Goal: Task Accomplishment & Management: Complete application form

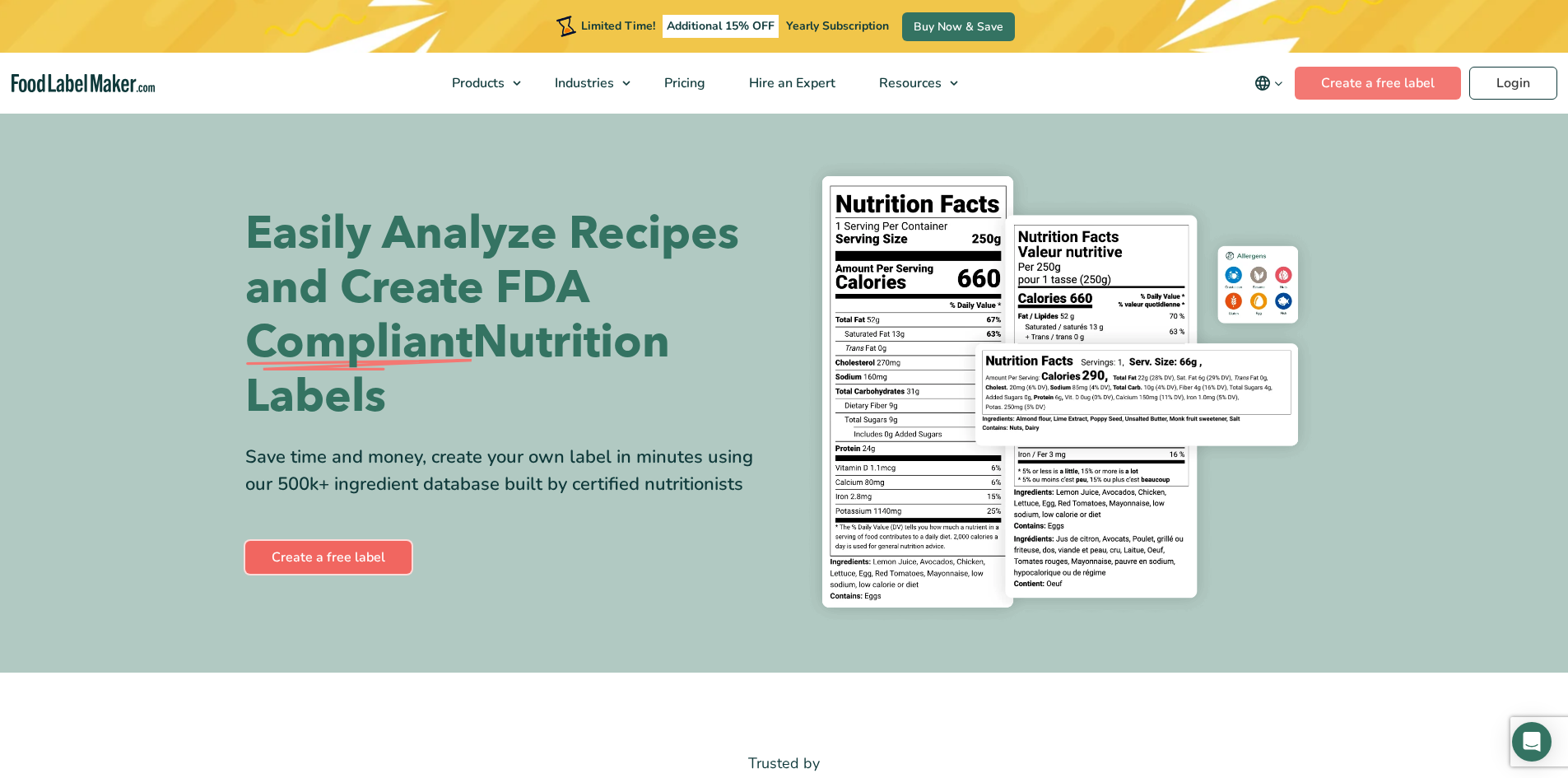
click at [336, 562] on link "Create a free label" at bounding box center [328, 557] width 166 height 33
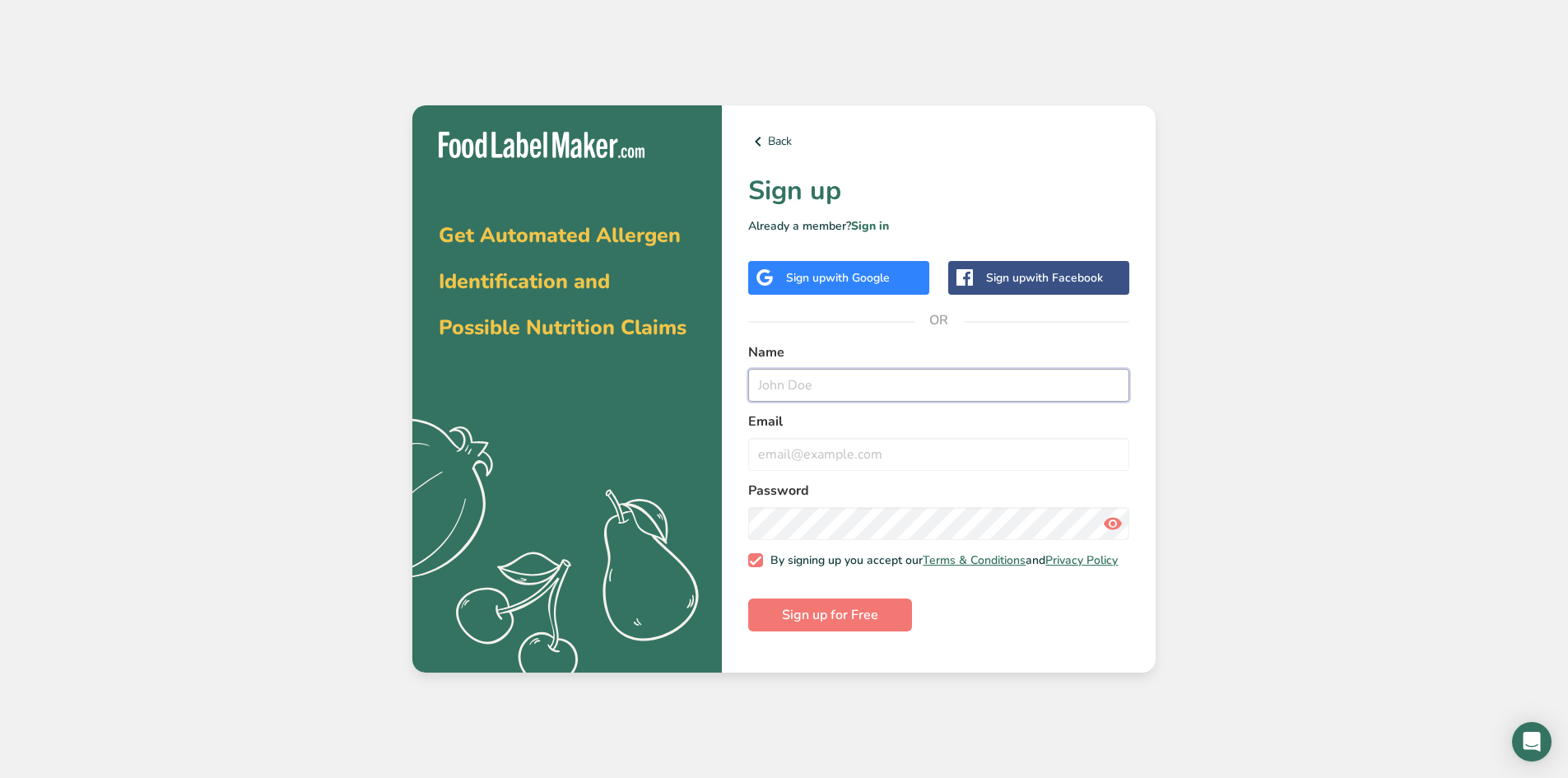
click at [779, 389] on input "text" at bounding box center [938, 386] width 381 height 33
type input "h"
type input "TATIZULU EMPANADAS"
click at [763, 454] on input "email" at bounding box center [938, 454] width 381 height 33
type input "H"
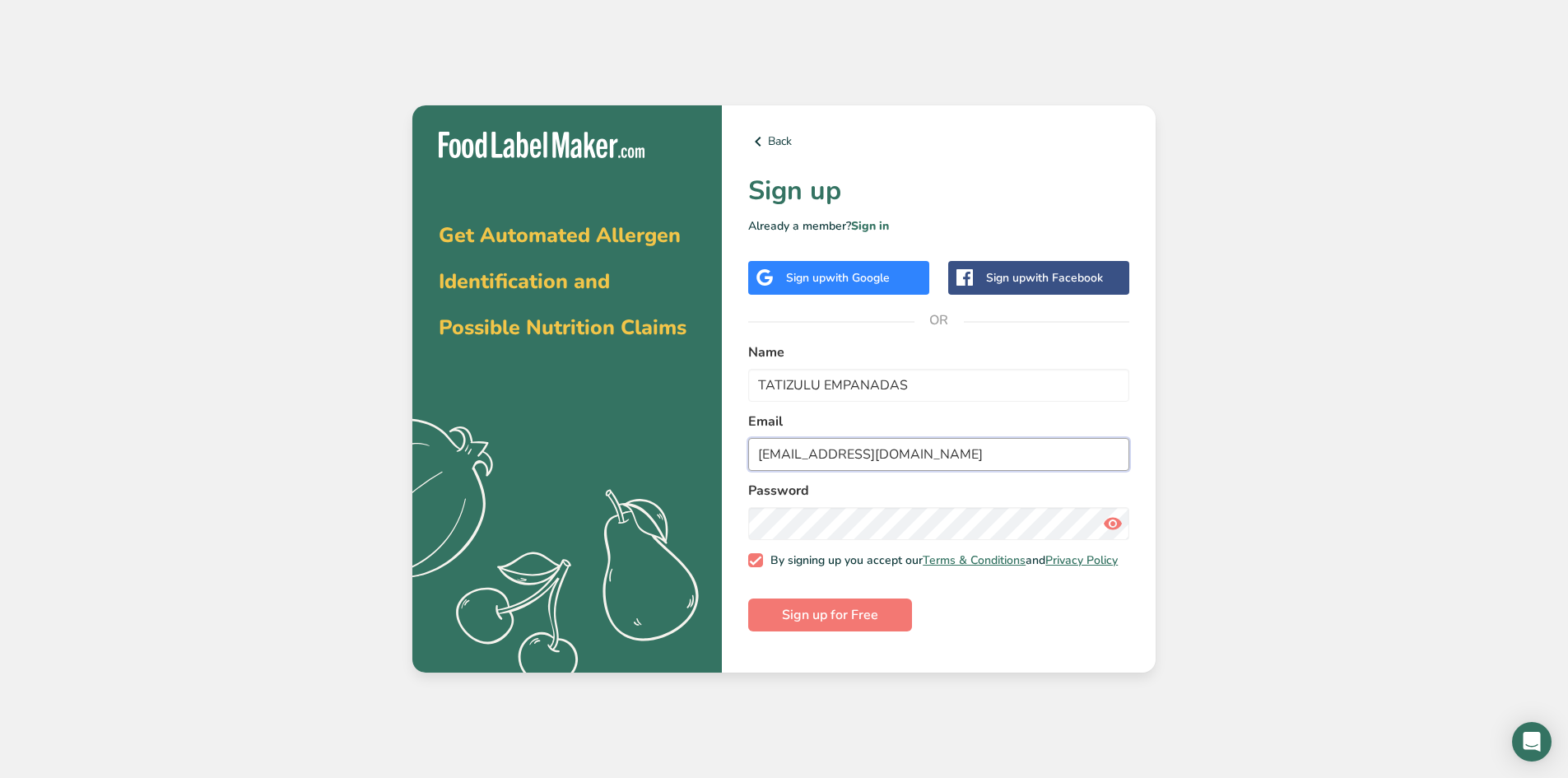
type input "hortizvick1965@gmail.com"
click at [1217, 484] on div "Get Automated Allergen Identification and Possible Nutrition Claims .a{fill:#f5…" at bounding box center [784, 389] width 1568 height 778
click at [1121, 521] on icon at bounding box center [1112, 523] width 20 height 29
click at [844, 625] on span "Sign up for Free" at bounding box center [829, 614] width 96 height 20
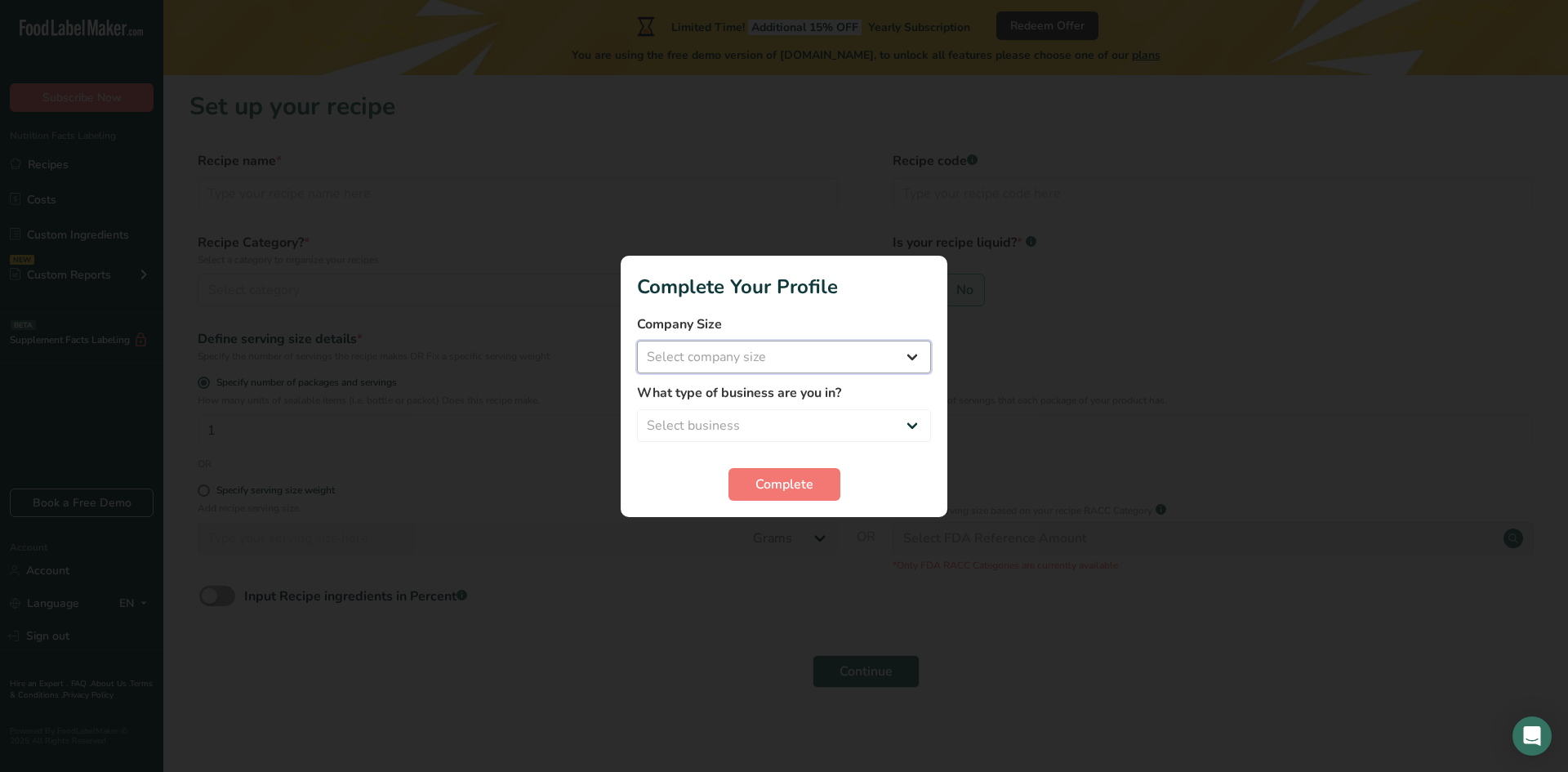
click at [911, 355] on select "Select company size Fewer than 10 Employees 10 to 50 Employees 51 to 500 Employ…" at bounding box center [784, 357] width 294 height 33
select select "1"
click at [637, 340] on select "Select company size Fewer than 10 Employees 10 to 50 Employees 51 to 500 Employ…" at bounding box center [784, 357] width 294 height 33
click at [721, 426] on select "Select business Packaged Food Manufacturer Restaurant & Cafe Bakery Meal Plans …" at bounding box center [784, 426] width 294 height 33
select select "8"
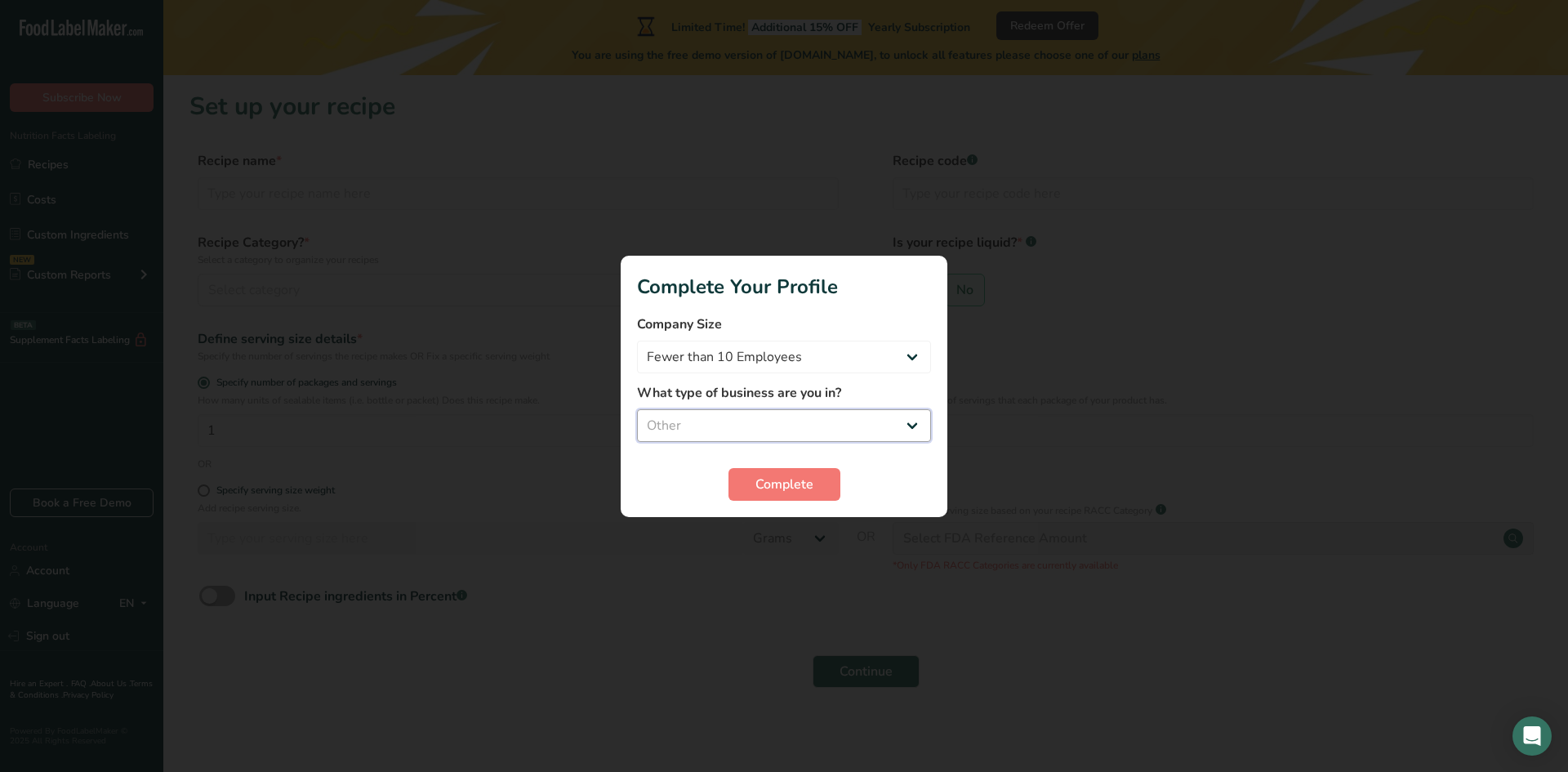
click at [637, 409] on select "Select business Packaged Food Manufacturer Restaurant & Cafe Bakery Meal Plans …" at bounding box center [784, 426] width 294 height 33
click at [790, 491] on span "Complete" at bounding box center [784, 484] width 58 height 20
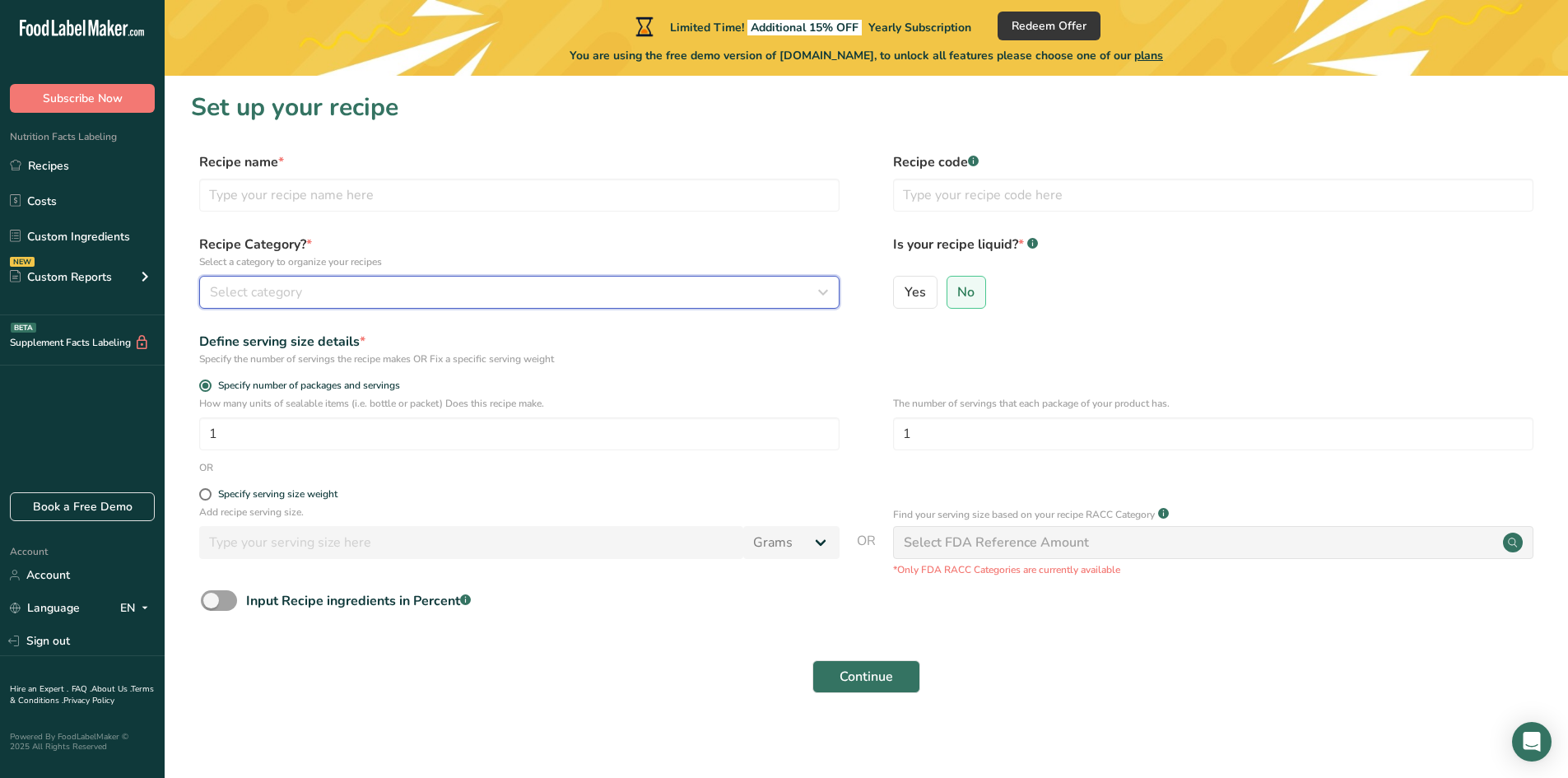
click at [820, 290] on icon "button" at bounding box center [822, 292] width 20 height 29
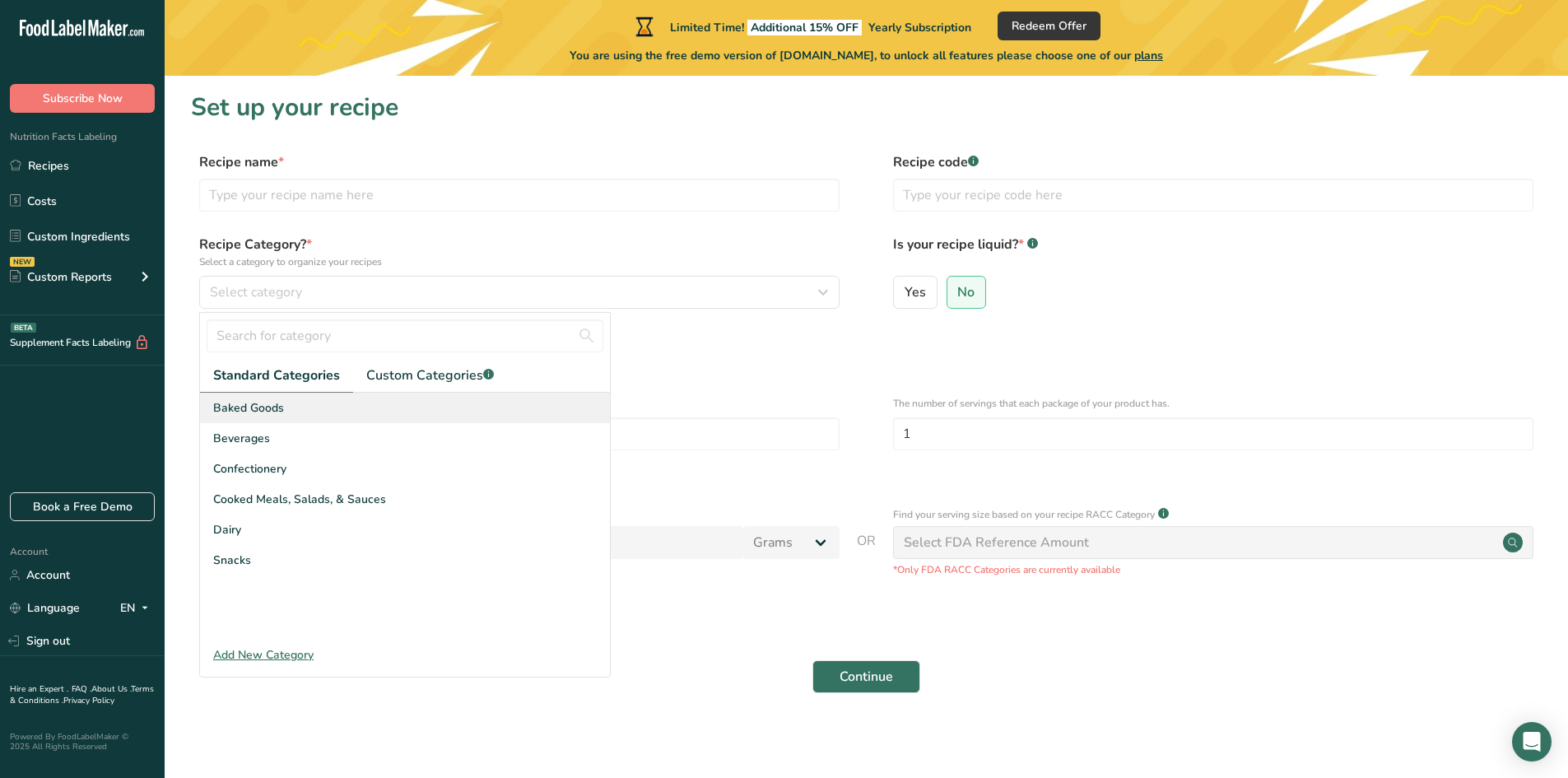
click at [262, 407] on span "Baked Goods" at bounding box center [249, 408] width 71 height 17
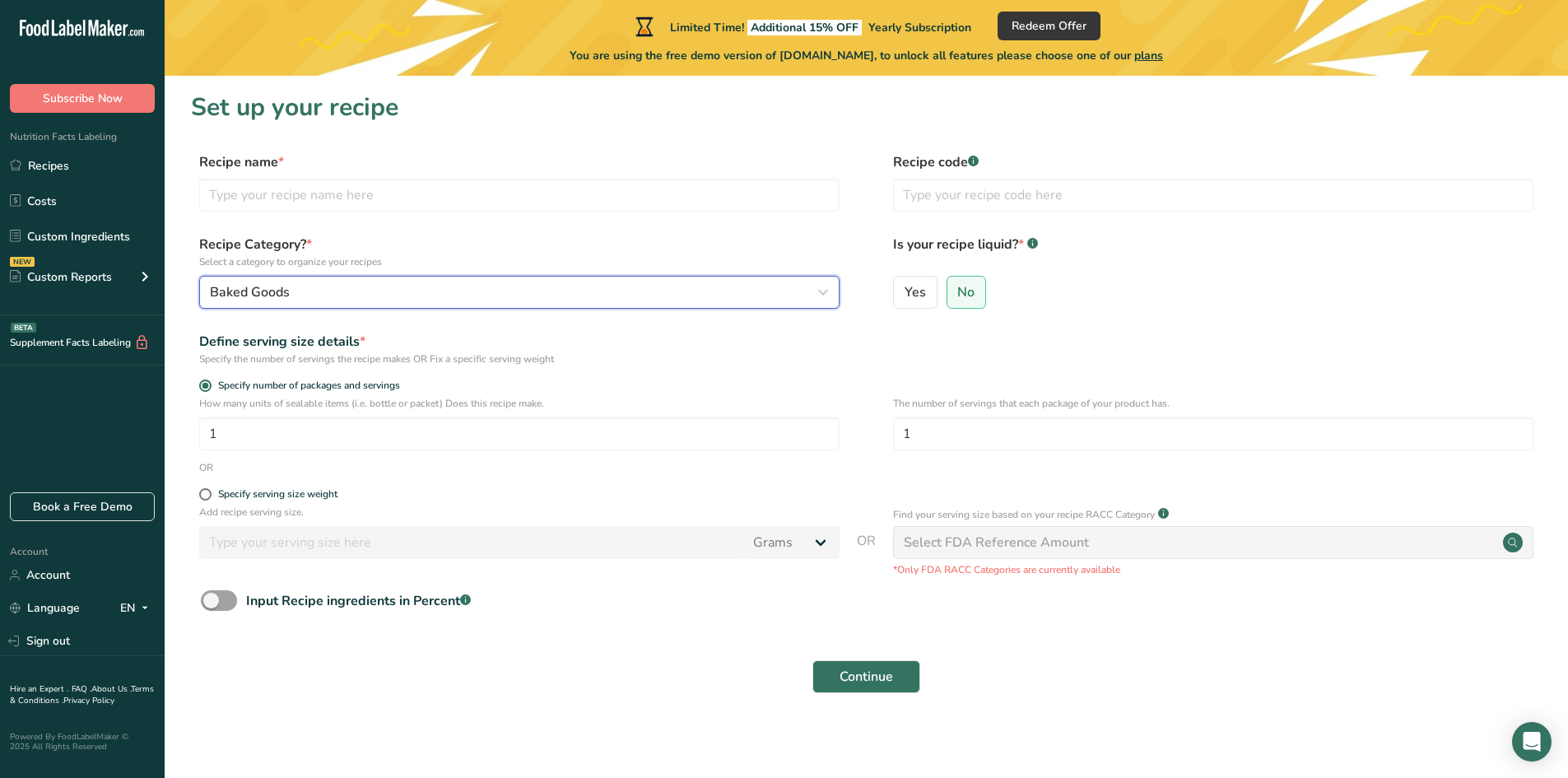
click at [815, 292] on icon "button" at bounding box center [822, 292] width 20 height 29
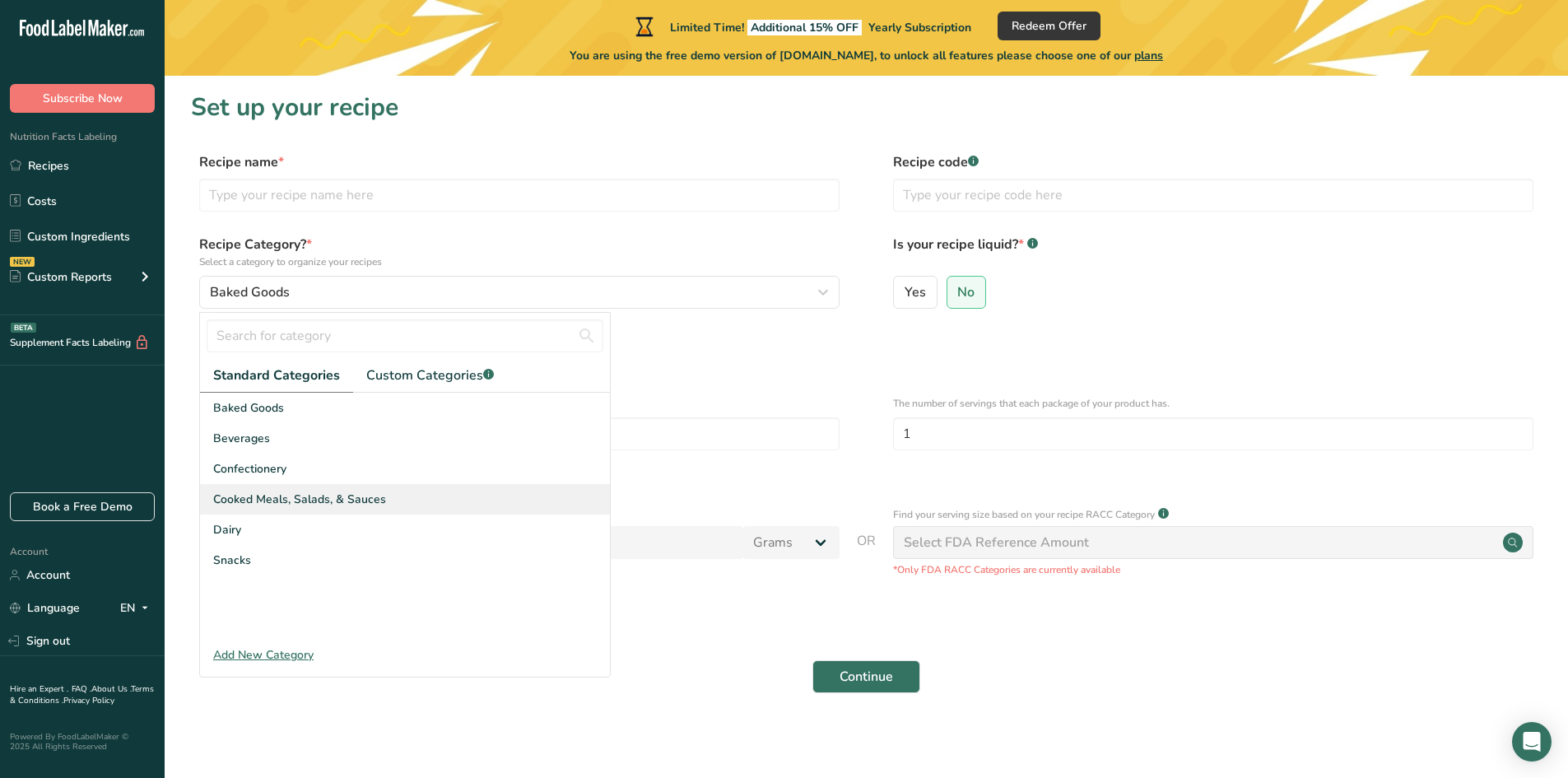
click at [260, 501] on span "Cooked Meals, Salads, & Sauces" at bounding box center [299, 499] width 172 height 17
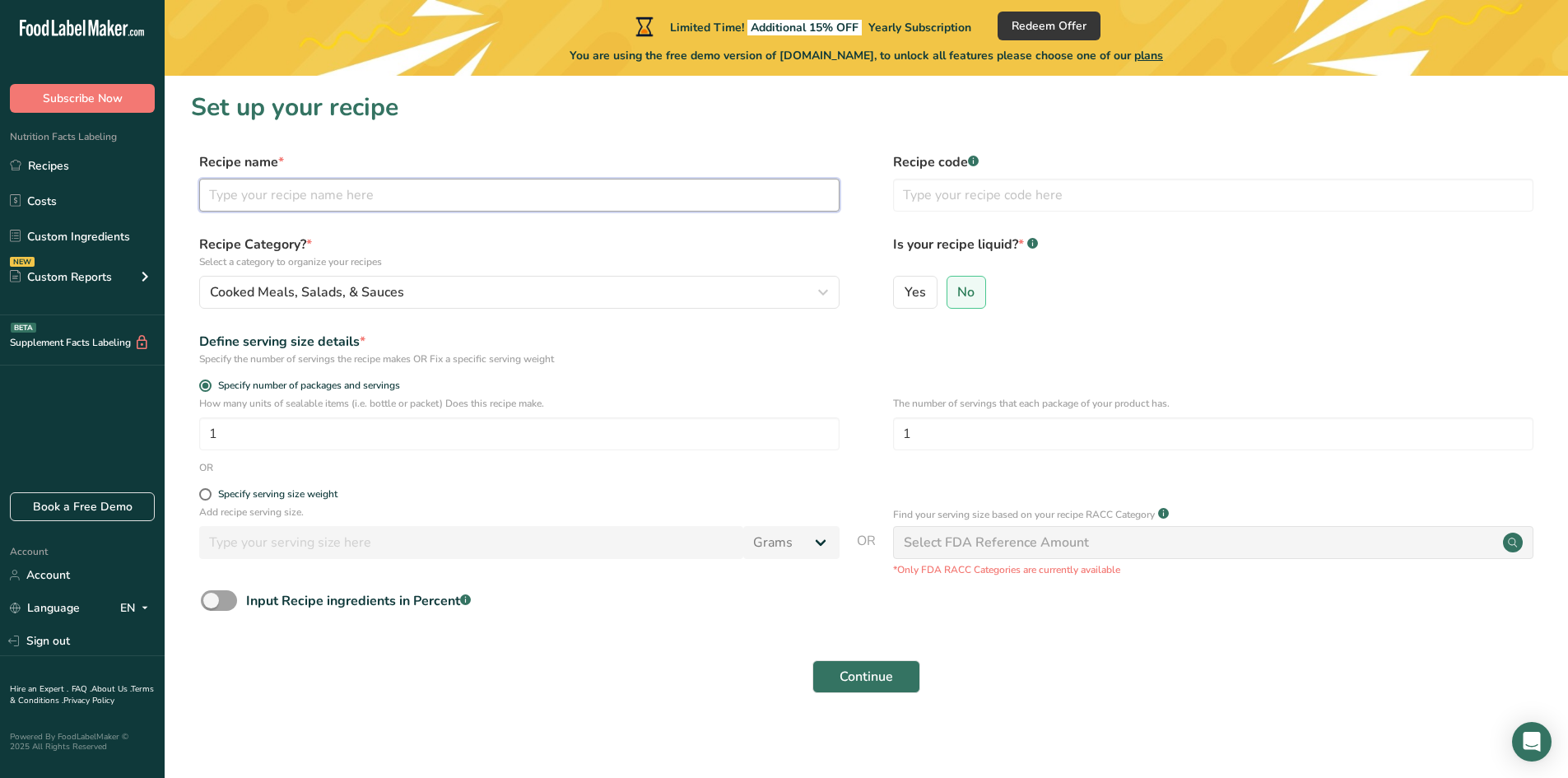
click at [271, 197] on input "text" at bounding box center [519, 195] width 640 height 33
type input "Empanadas"
click at [236, 432] on input "1" at bounding box center [519, 434] width 640 height 33
type input "10"
click at [208, 494] on span at bounding box center [205, 494] width 12 height 12
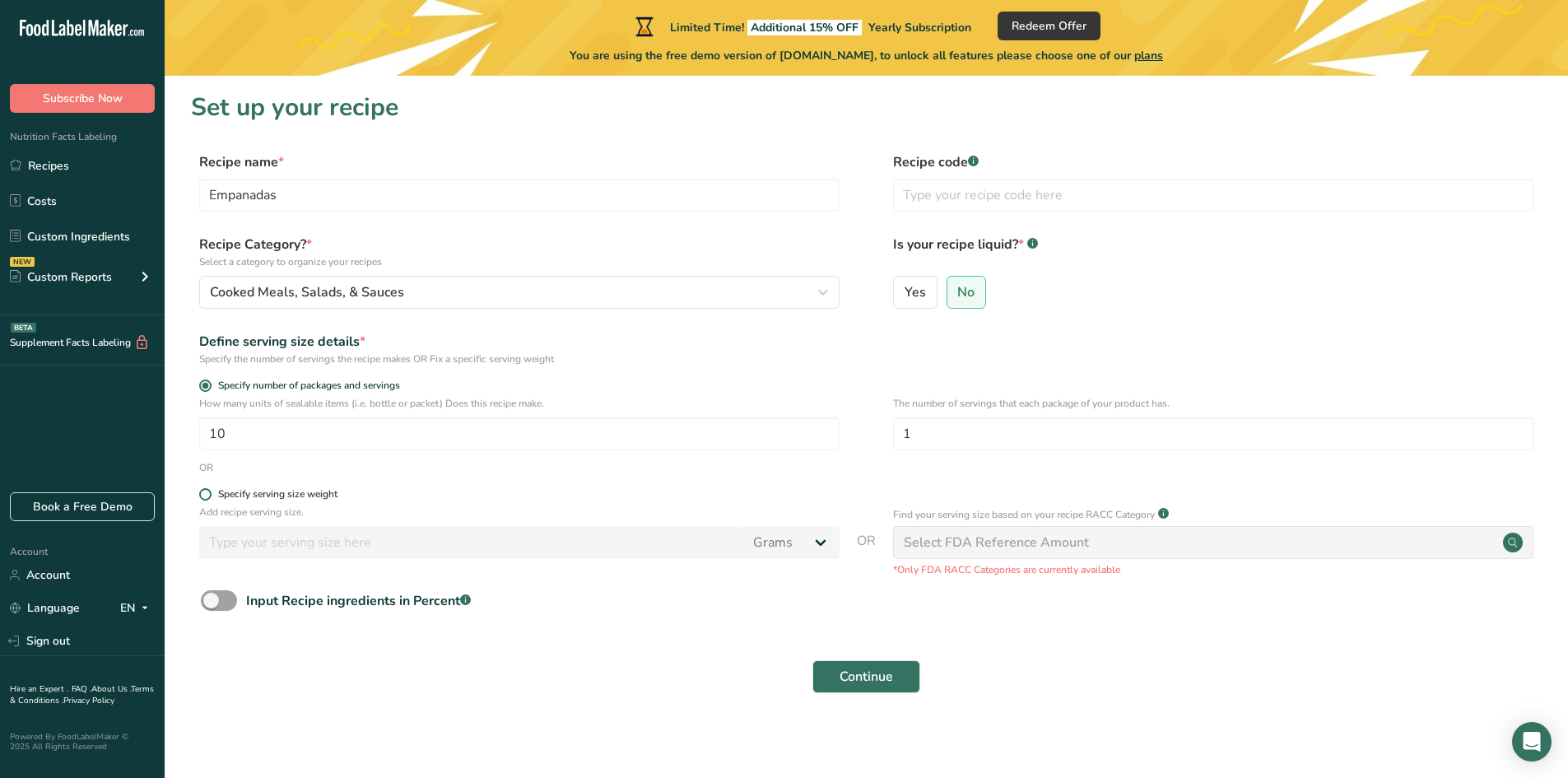
click at [208, 494] on input "Specify serving size weight" at bounding box center [204, 494] width 10 height 10
radio input "true"
radio input "false"
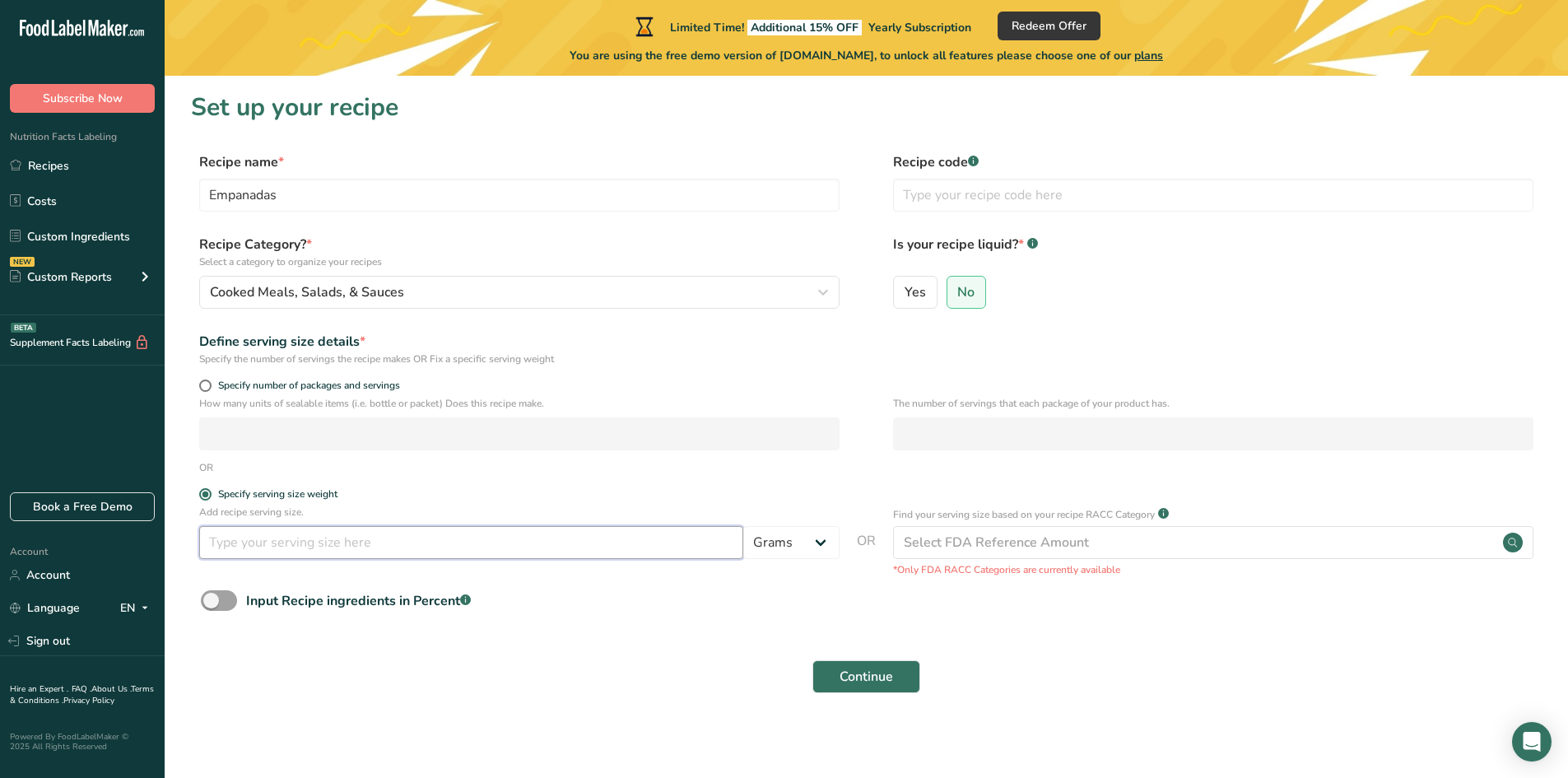
click at [263, 544] on input "number" at bounding box center [471, 542] width 544 height 33
type input "70"
click at [972, 295] on span "No" at bounding box center [966, 292] width 17 height 16
click at [958, 295] on input "No" at bounding box center [952, 292] width 10 height 10
click at [206, 385] on span at bounding box center [205, 386] width 12 height 12
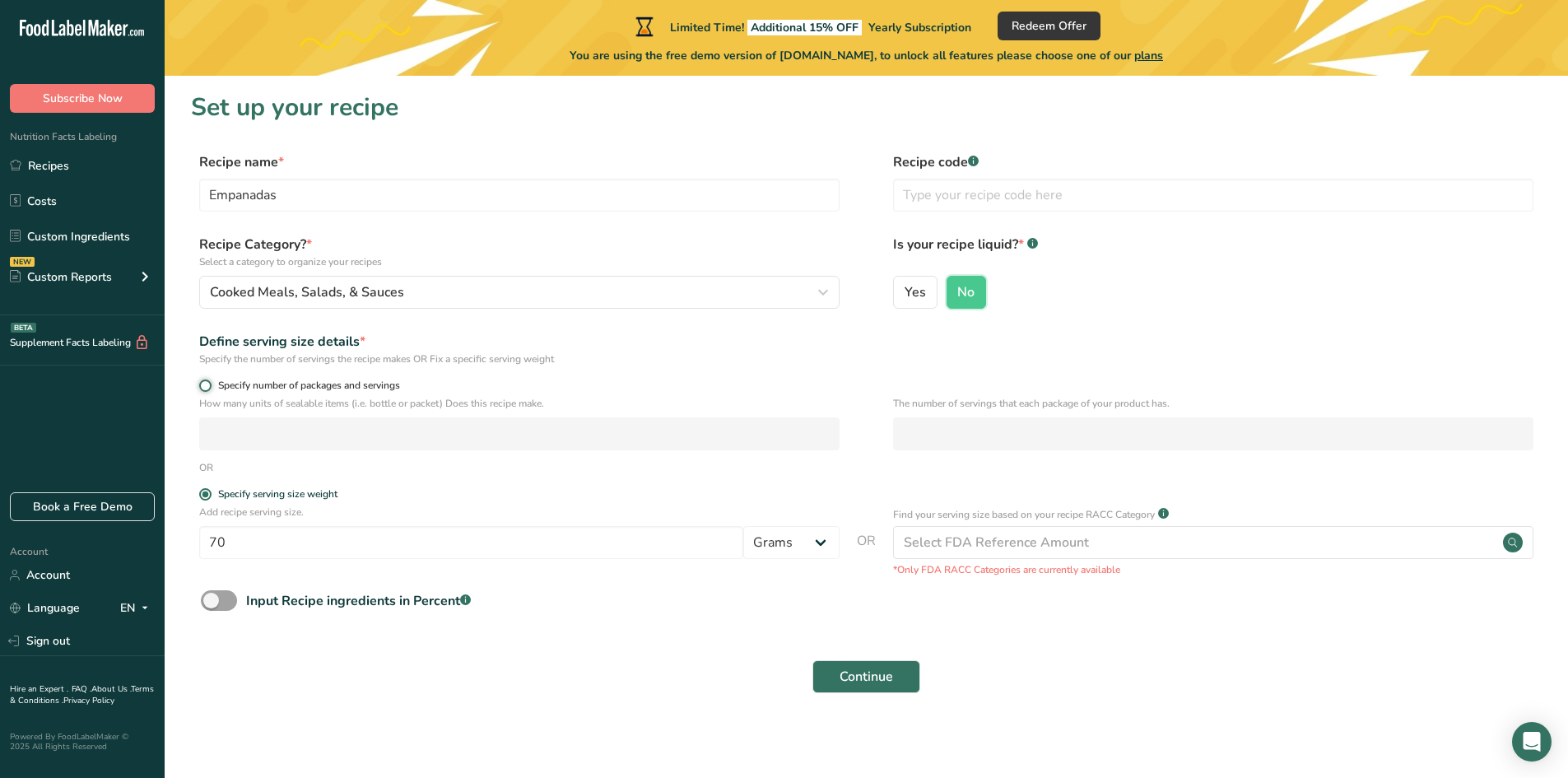
click at [206, 385] on input "Specify number of packages and servings" at bounding box center [204, 386] width 10 height 10
radio input "true"
radio input "false"
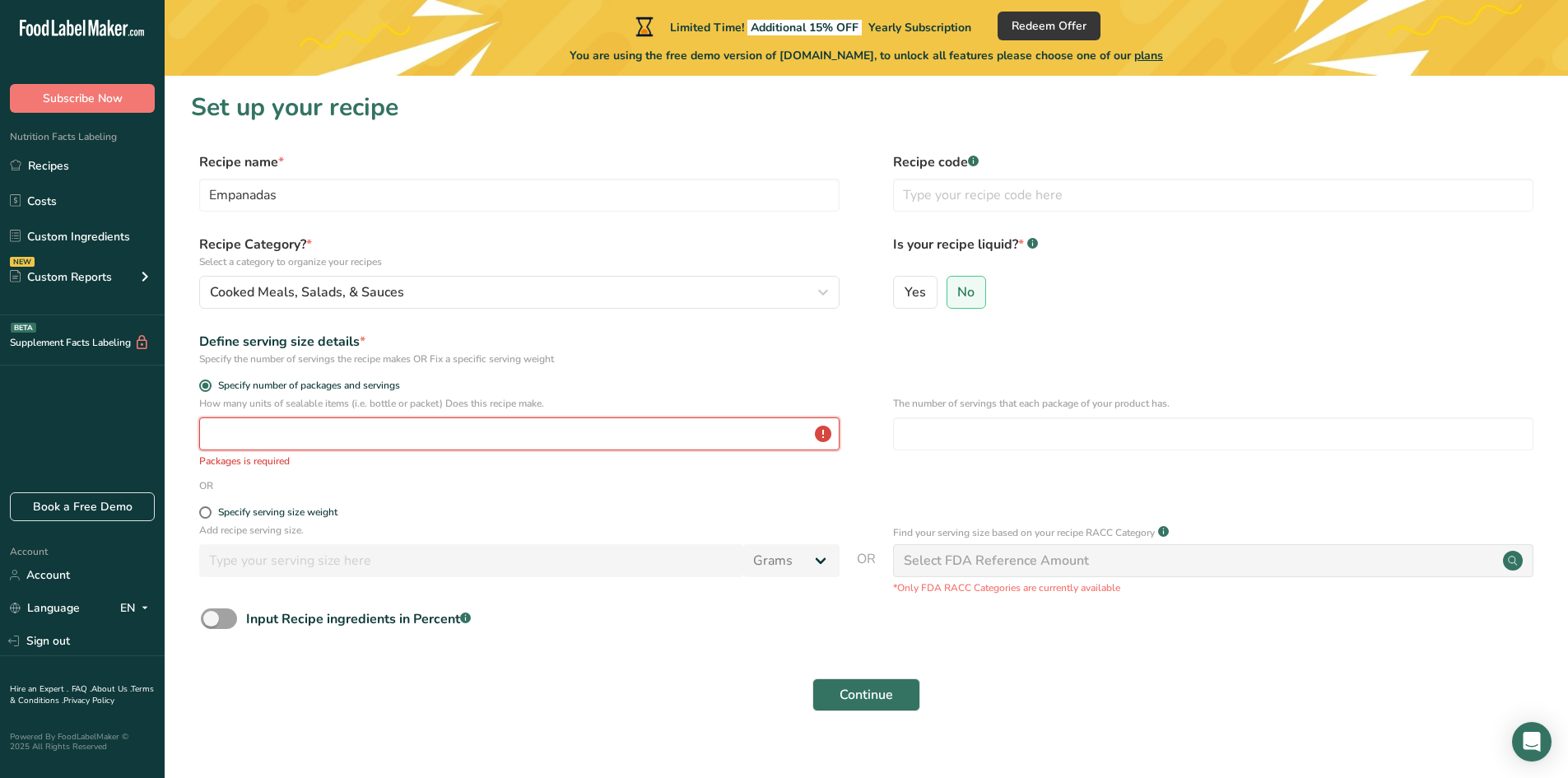
click at [260, 430] on input "number" at bounding box center [519, 434] width 640 height 33
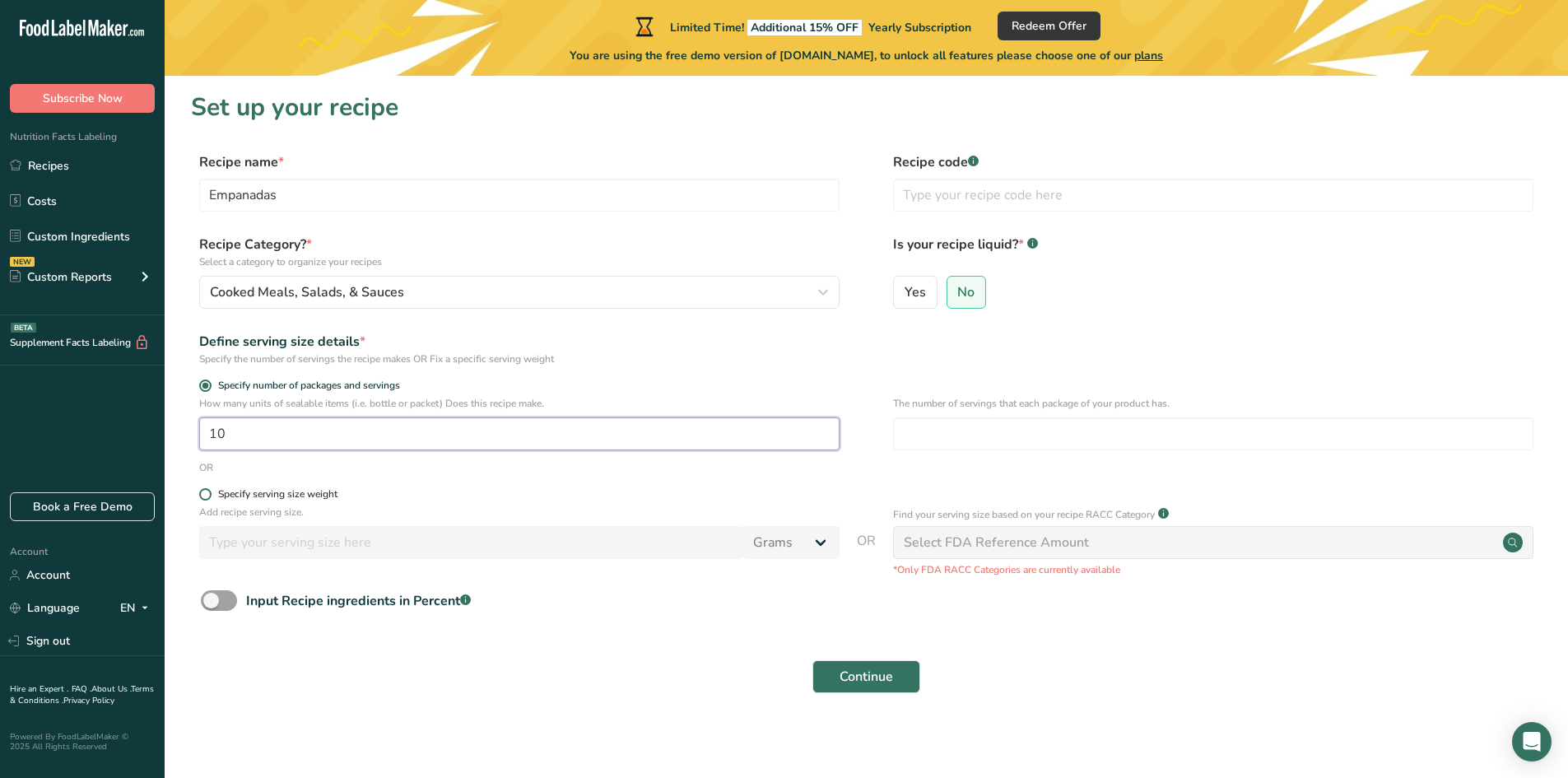
type input "10"
click at [205, 494] on span at bounding box center [205, 494] width 12 height 12
click at [205, 494] on input "Specify serving size weight" at bounding box center [204, 494] width 10 height 10
radio input "true"
radio input "false"
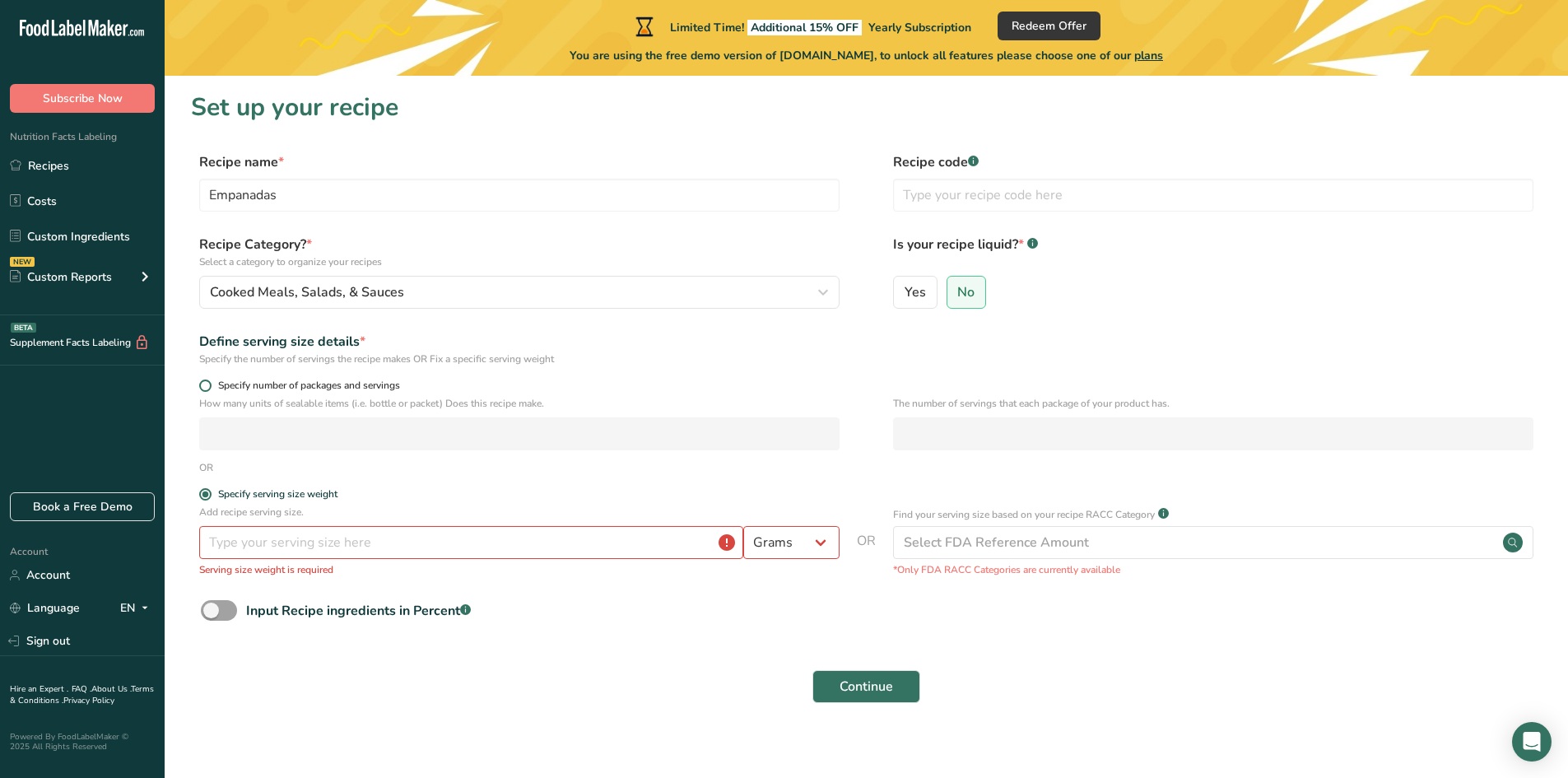
click at [204, 383] on span at bounding box center [205, 386] width 12 height 12
click at [204, 383] on input "Specify number of packages and servings" at bounding box center [204, 386] width 10 height 10
radio input "true"
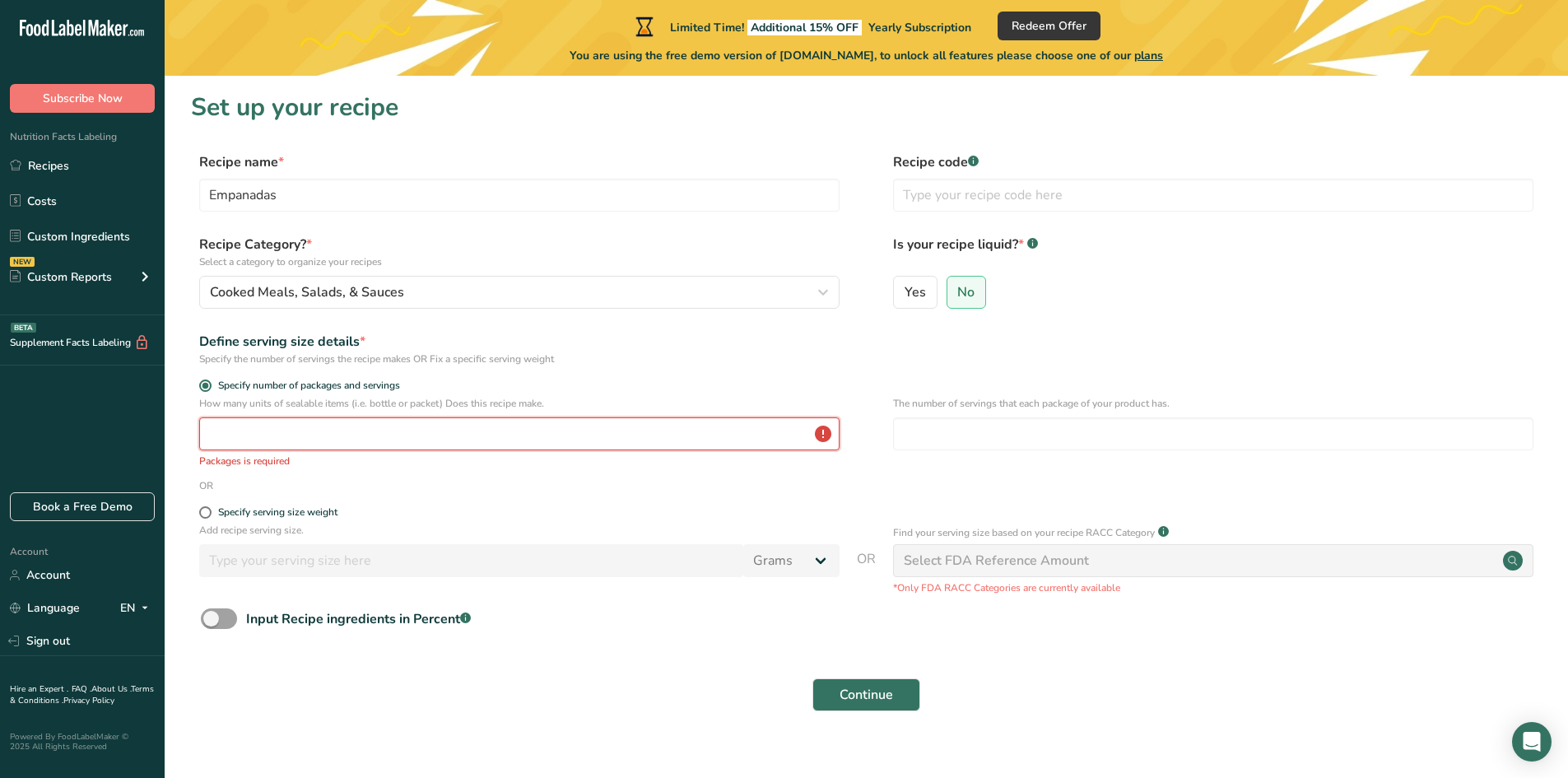
click at [219, 434] on input "number" at bounding box center [519, 434] width 640 height 33
click at [204, 513] on span at bounding box center [205, 512] width 12 height 12
click at [204, 513] on input "Specify serving size weight" at bounding box center [204, 512] width 10 height 10
radio input "true"
radio input "false"
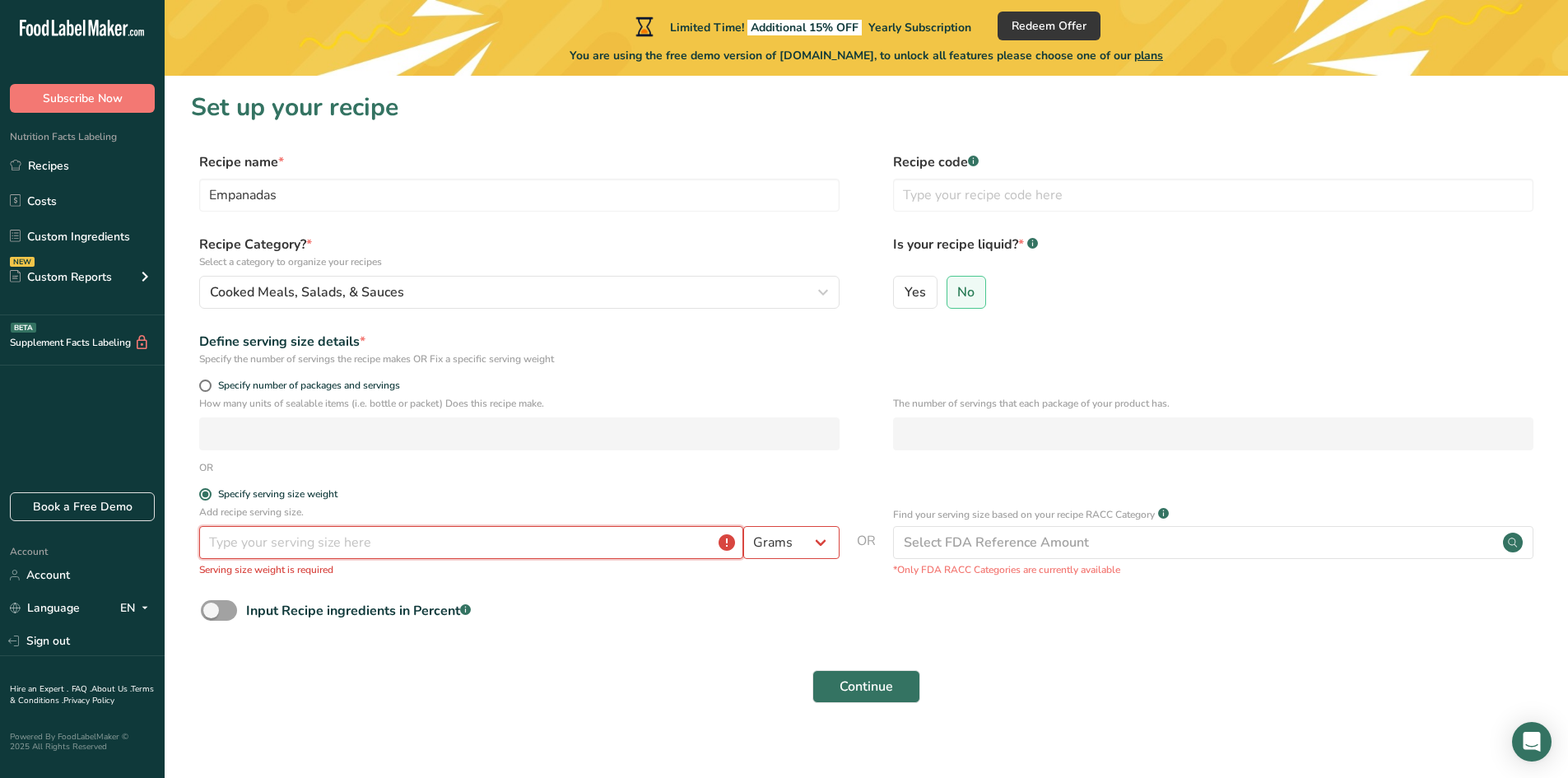
click at [204, 539] on input "number" at bounding box center [471, 542] width 544 height 33
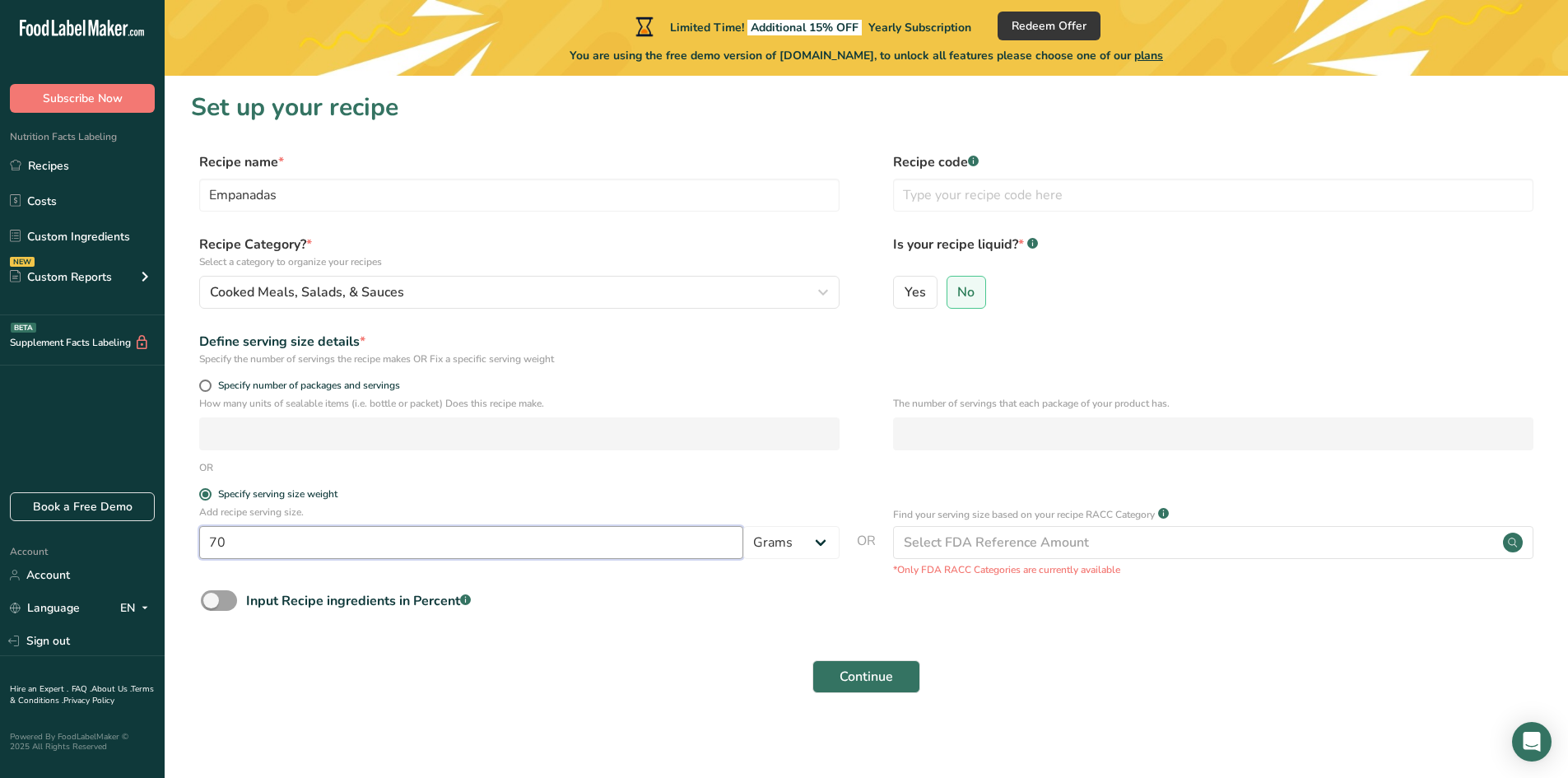
type input "70"
click at [350, 665] on div "Continue" at bounding box center [865, 676] width 1351 height 53
click at [925, 189] on input "text" at bounding box center [1213, 195] width 640 height 33
click at [218, 602] on span at bounding box center [219, 600] width 36 height 21
click at [211, 602] on input "Input Recipe ingredients in Percent .a-a{fill:#347362;}.b-a{fill:#fff;}" at bounding box center [206, 600] width 10 height 10
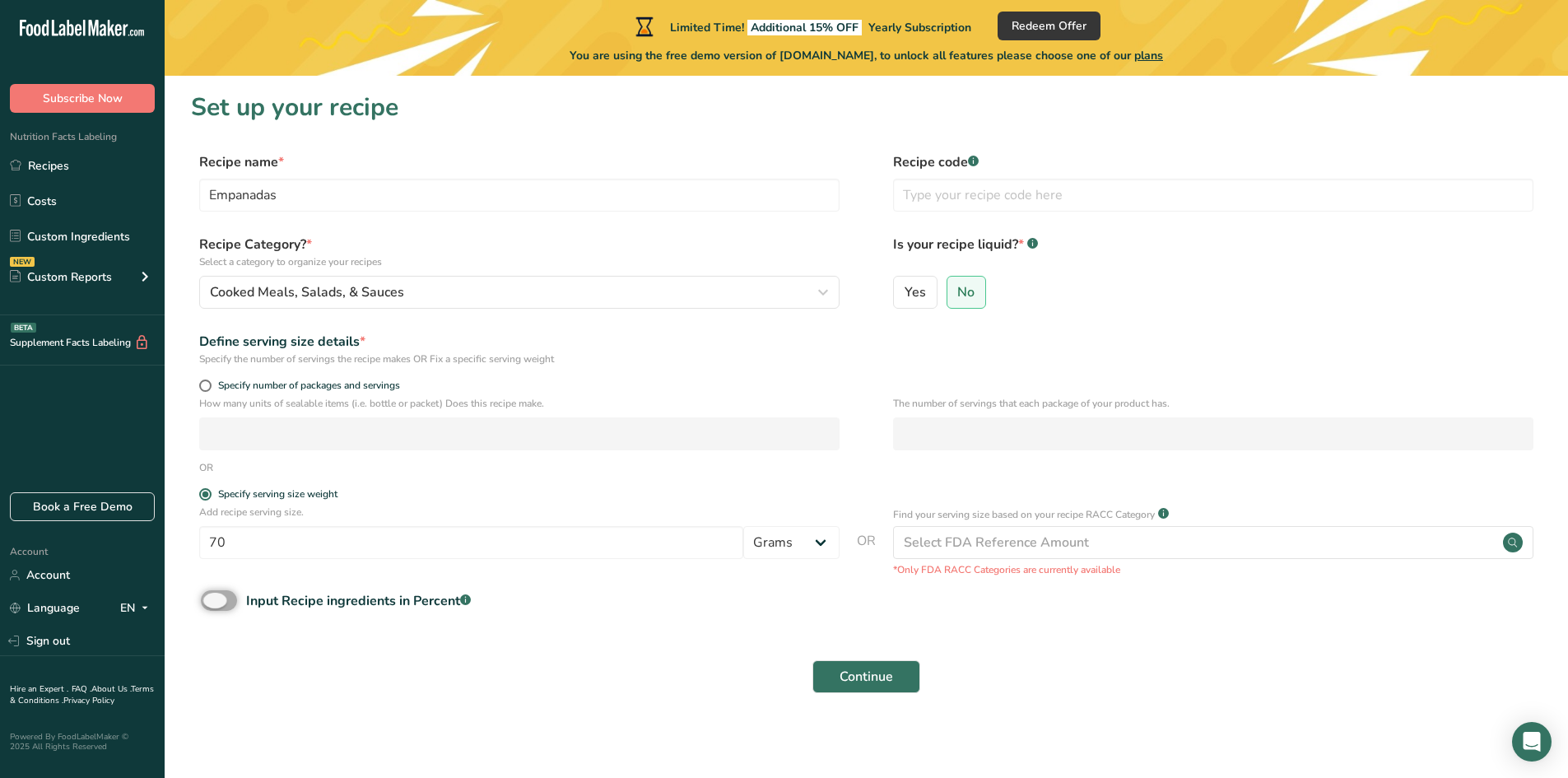
checkbox input "true"
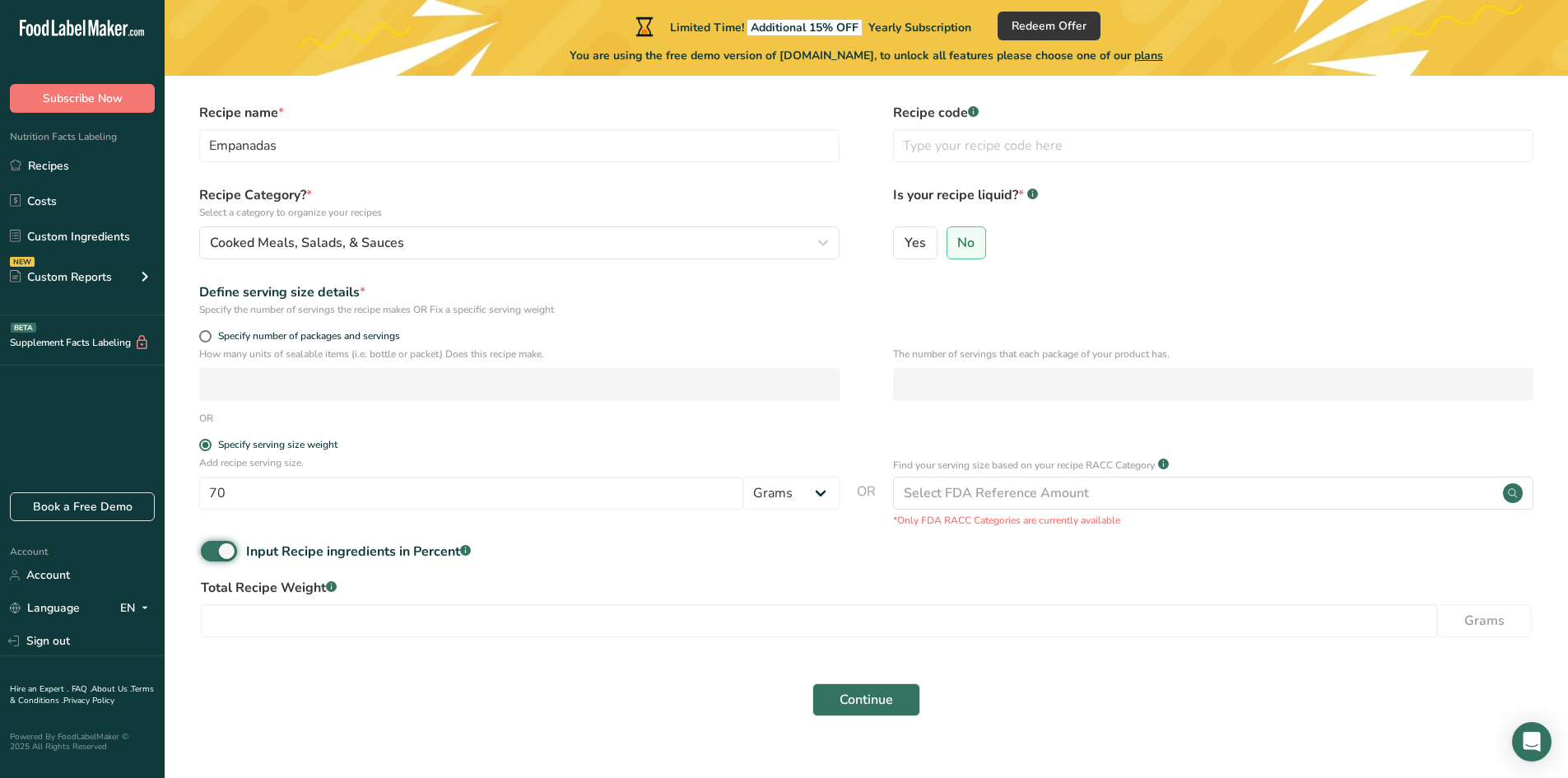
scroll to position [76, 0]
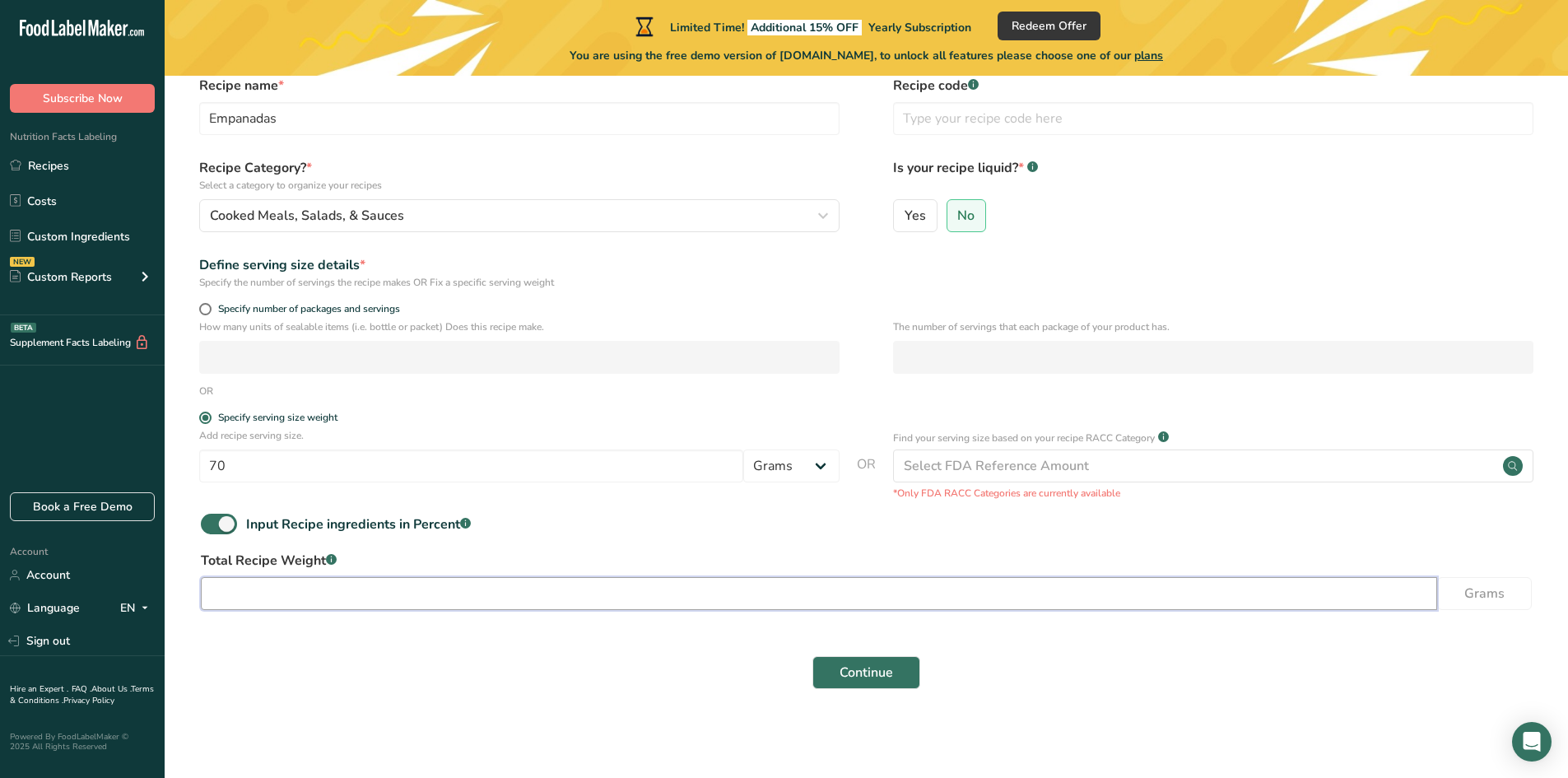
click at [257, 593] on input "number" at bounding box center [819, 593] width 1236 height 33
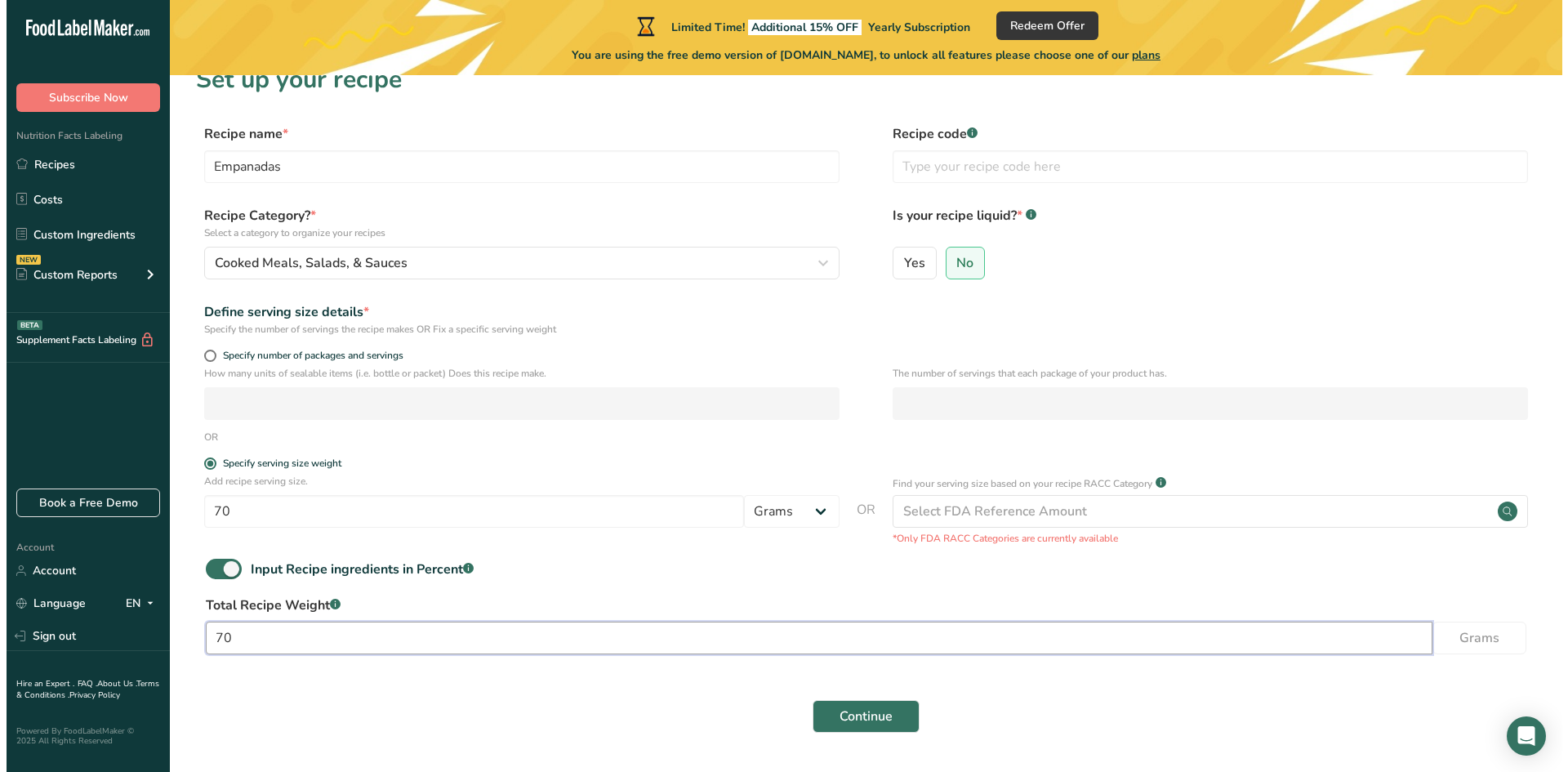
scroll to position [0, 0]
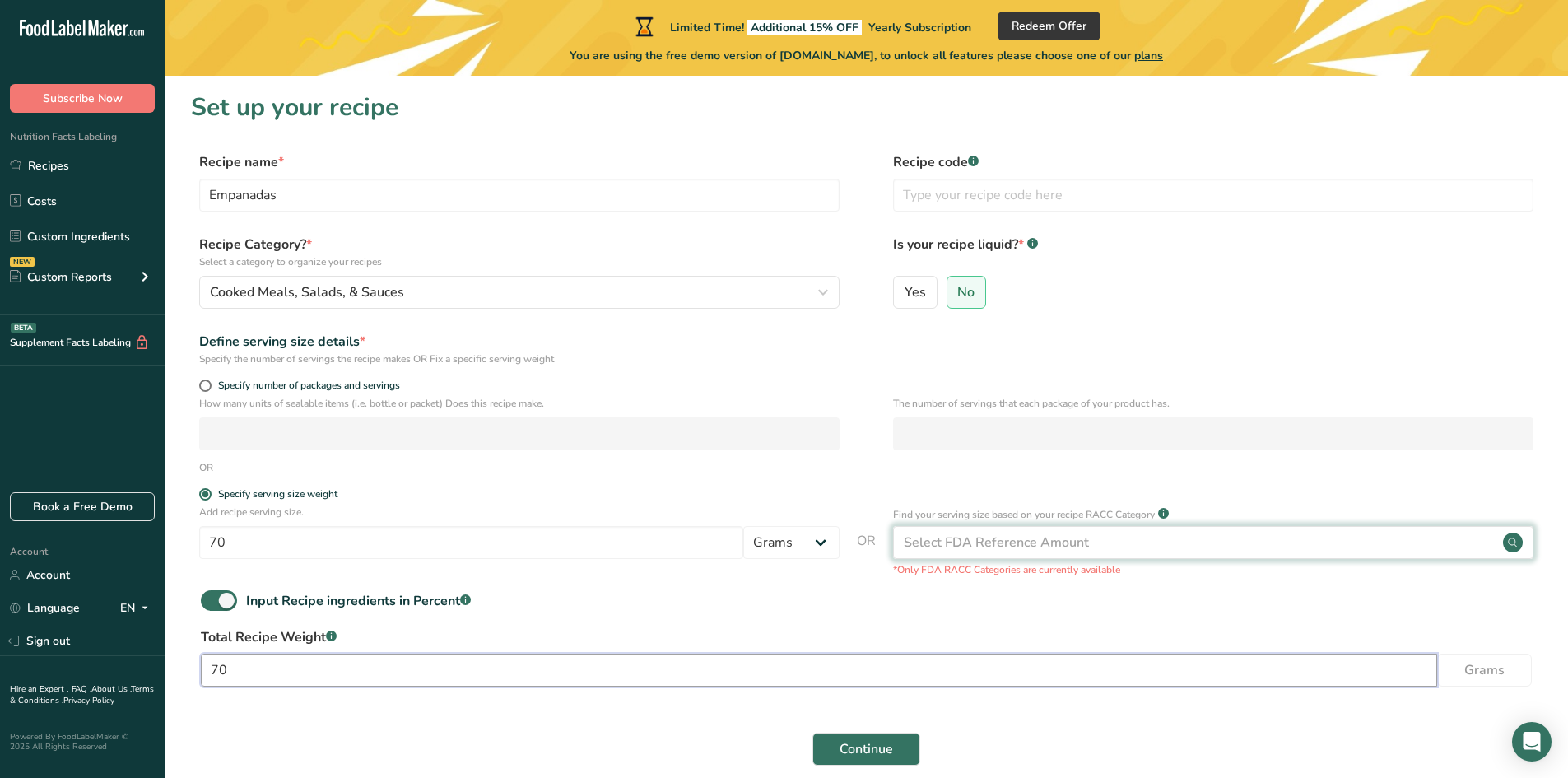
type input "70"
click at [1016, 543] on div "Select FDA Reference Amount" at bounding box center [996, 542] width 185 height 20
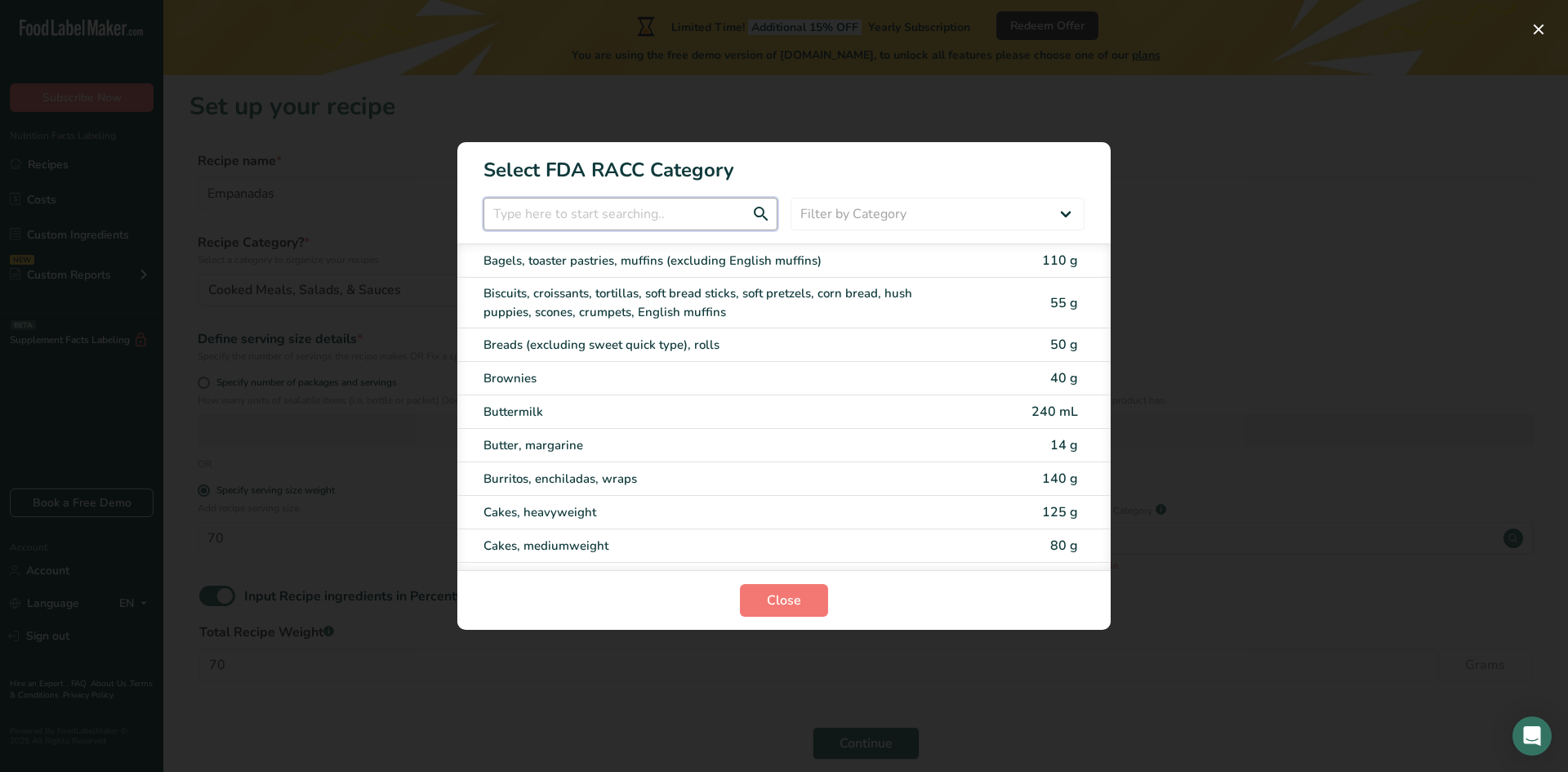
click at [548, 210] on input "RACC Category Selection Modal" at bounding box center [630, 214] width 294 height 33
click at [978, 209] on select "Filter by Category All Bakery products Beverages Cereals and other grain produc…" at bounding box center [937, 214] width 294 height 33
click at [790, 198] on select "Filter by Category All Bakery products Beverages Cereals and other grain produc…" at bounding box center [937, 214] width 294 height 33
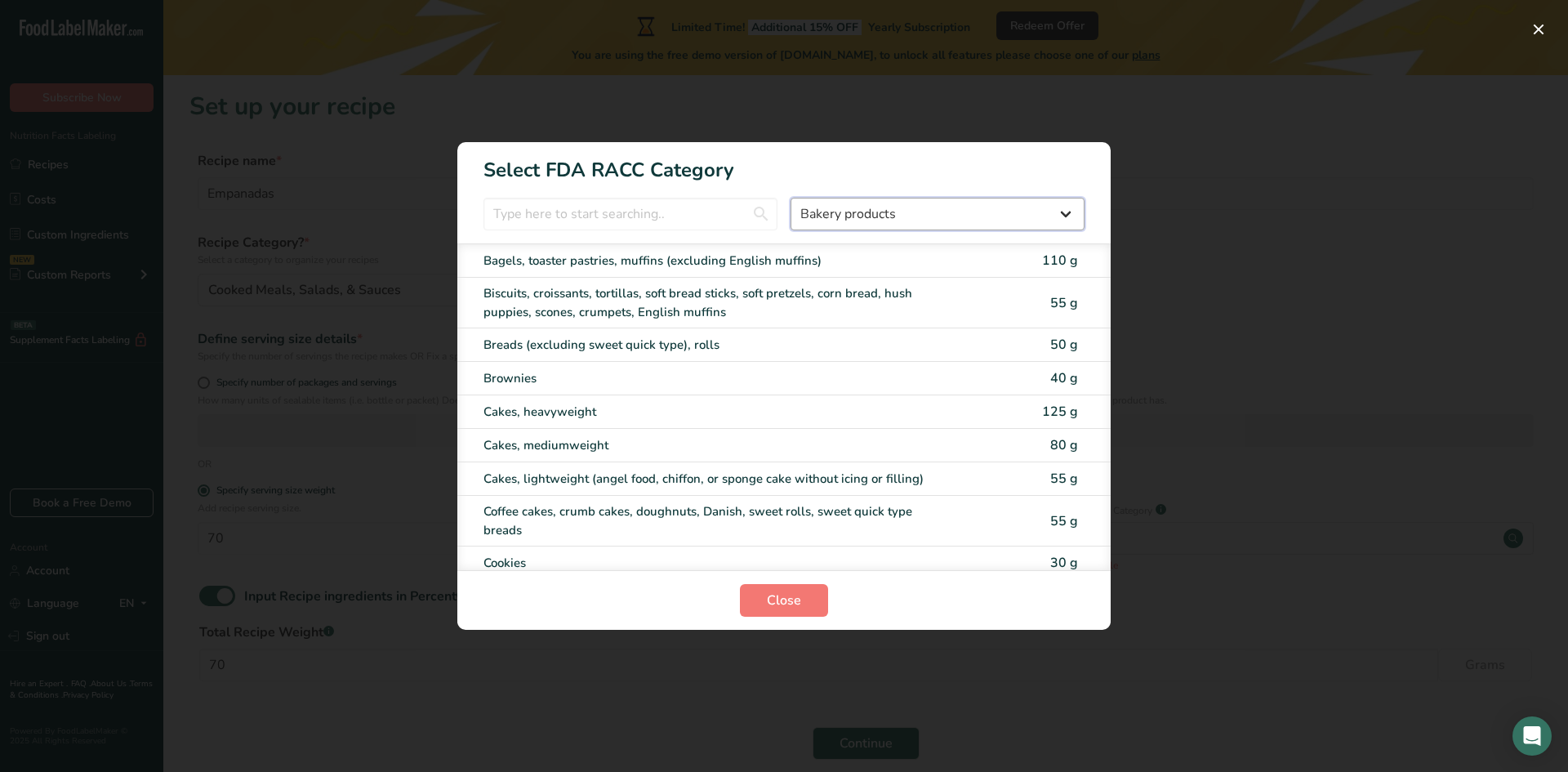
click at [1055, 211] on select "All Bakery products Beverages Cereals and other grain products Dairy products a…" at bounding box center [937, 214] width 294 height 33
click at [790, 198] on select "All Bakery products Beverages Cereals and other grain products Dairy products a…" at bounding box center [937, 214] width 294 height 33
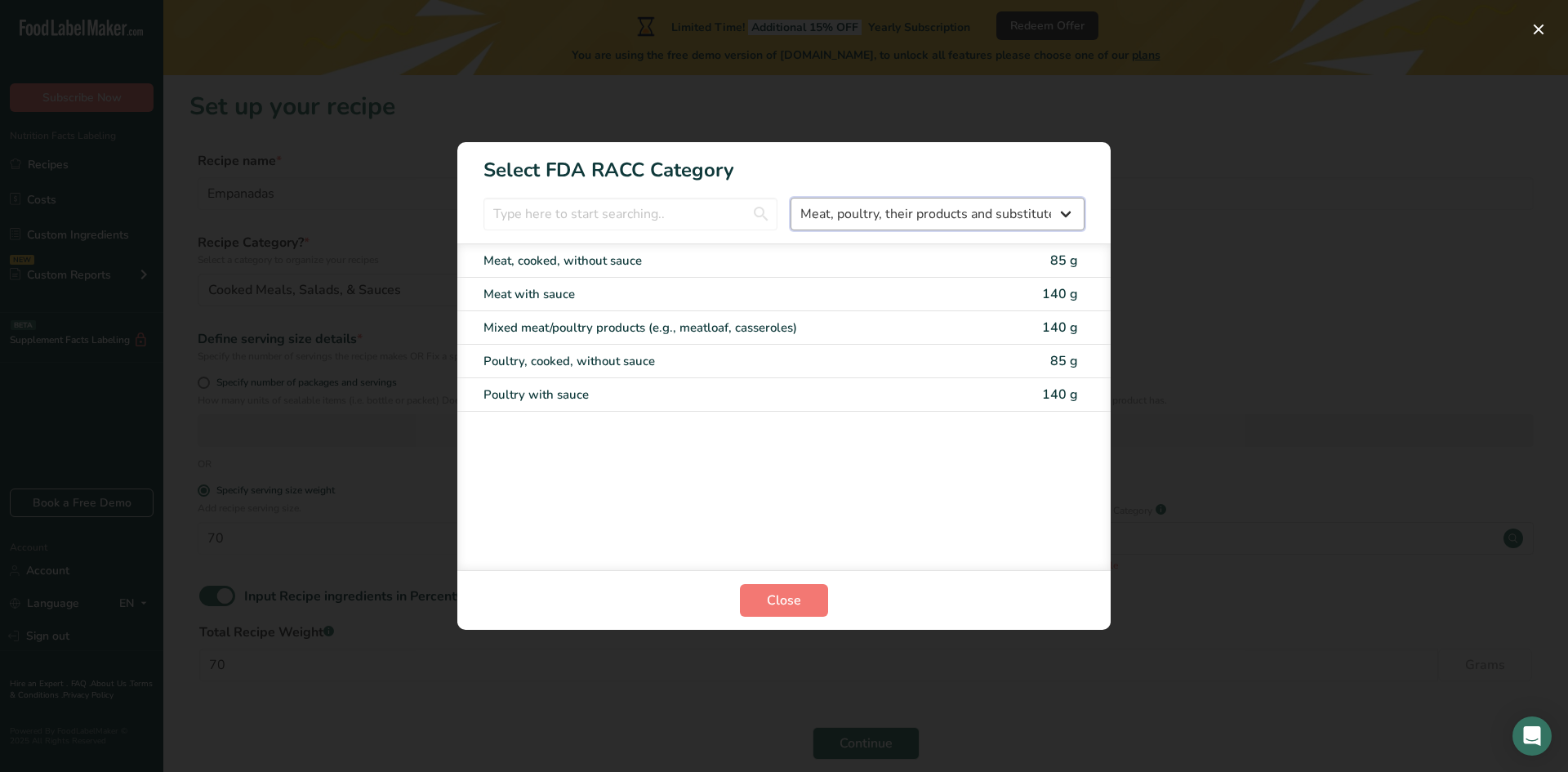
click at [1042, 220] on select "All Bakery products Beverages Cereals and other grain products Dairy products a…" at bounding box center [937, 214] width 294 height 33
select select "18"
click at [790, 198] on select "All Bakery products Beverages Cereals and other grain products Dairy products a…" at bounding box center [937, 214] width 294 height 33
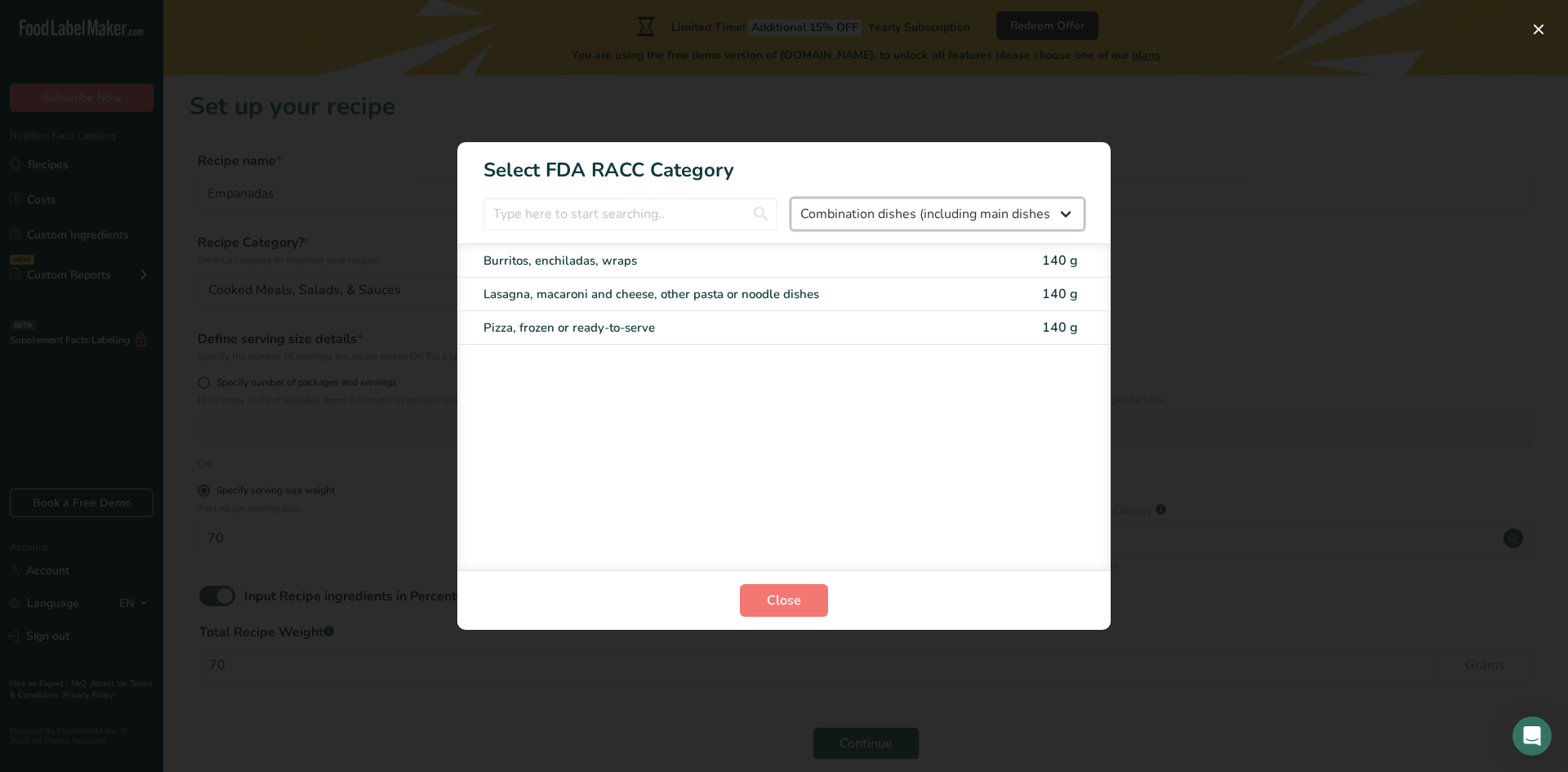
click at [833, 218] on select "All Bakery products Beverages Cereals and other grain products Dairy products a…" at bounding box center [937, 214] width 294 height 33
select select "RACC Category Selection Modal"
click at [790, 198] on select "All Bakery products Beverages Cereals and other grain products Dairy products a…" at bounding box center [937, 214] width 294 height 33
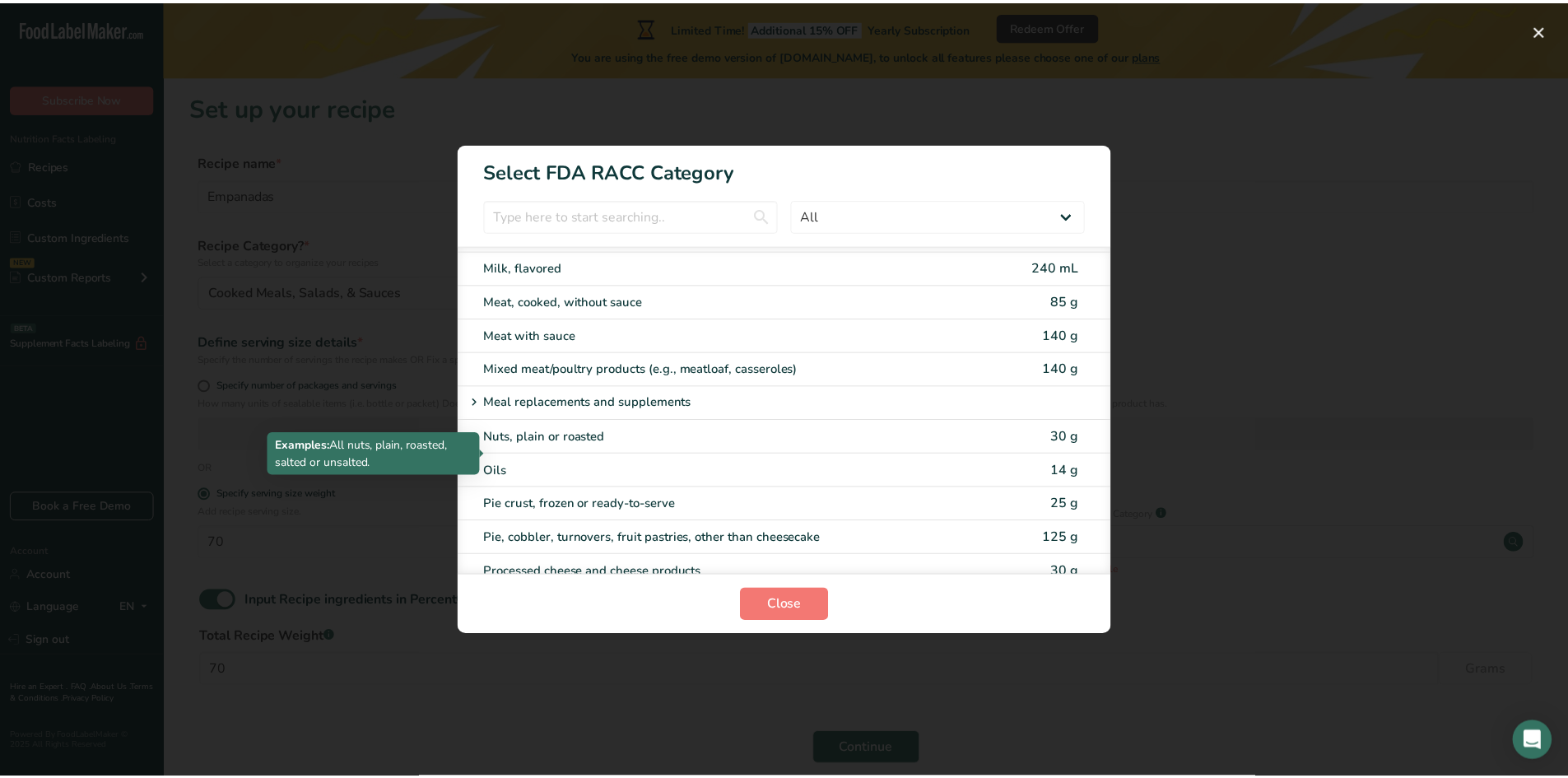
scroll to position [2140, 0]
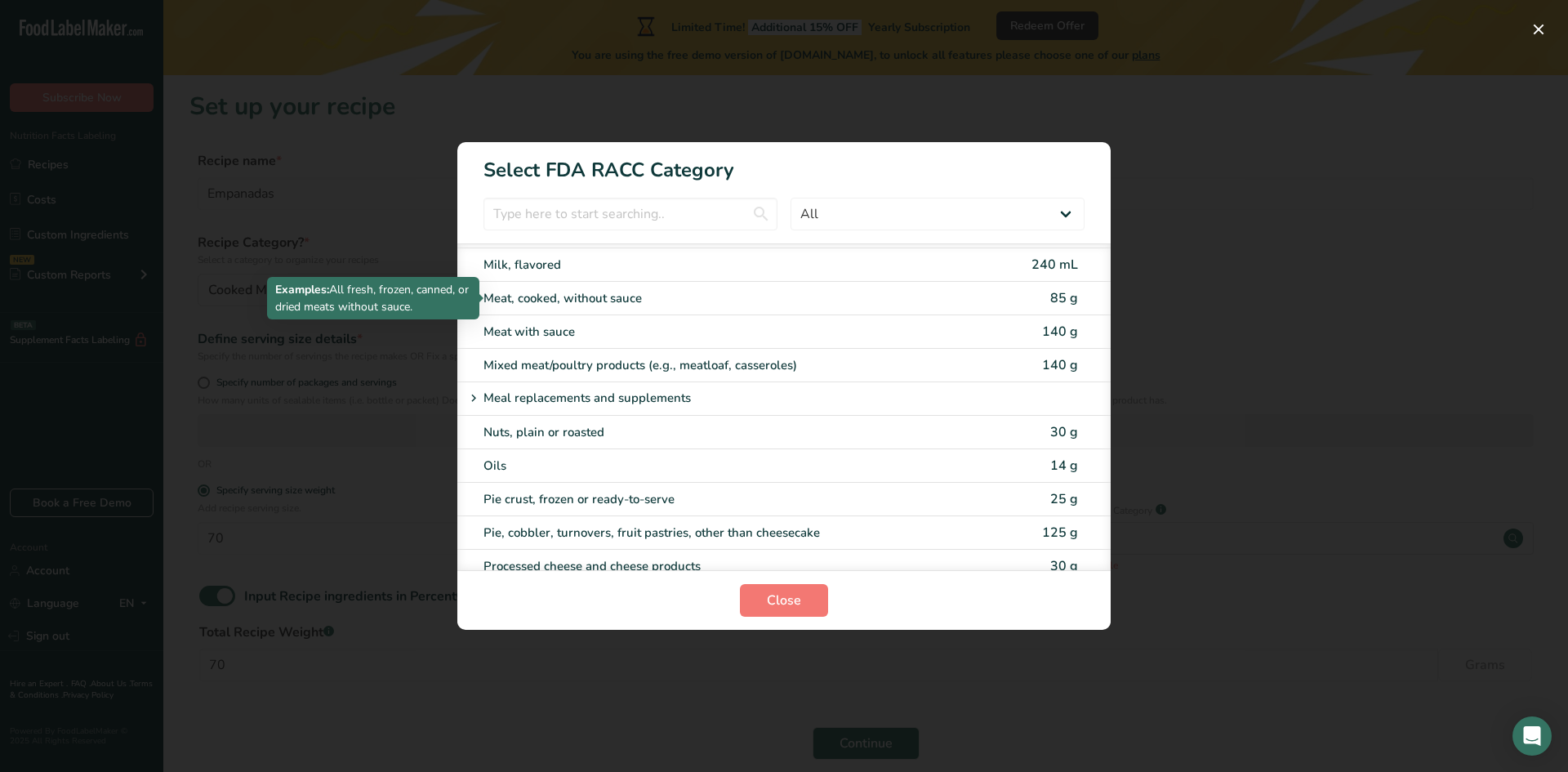
click at [581, 302] on div "Meat, cooked, without sauce" at bounding box center [715, 298] width 464 height 19
type input "85"
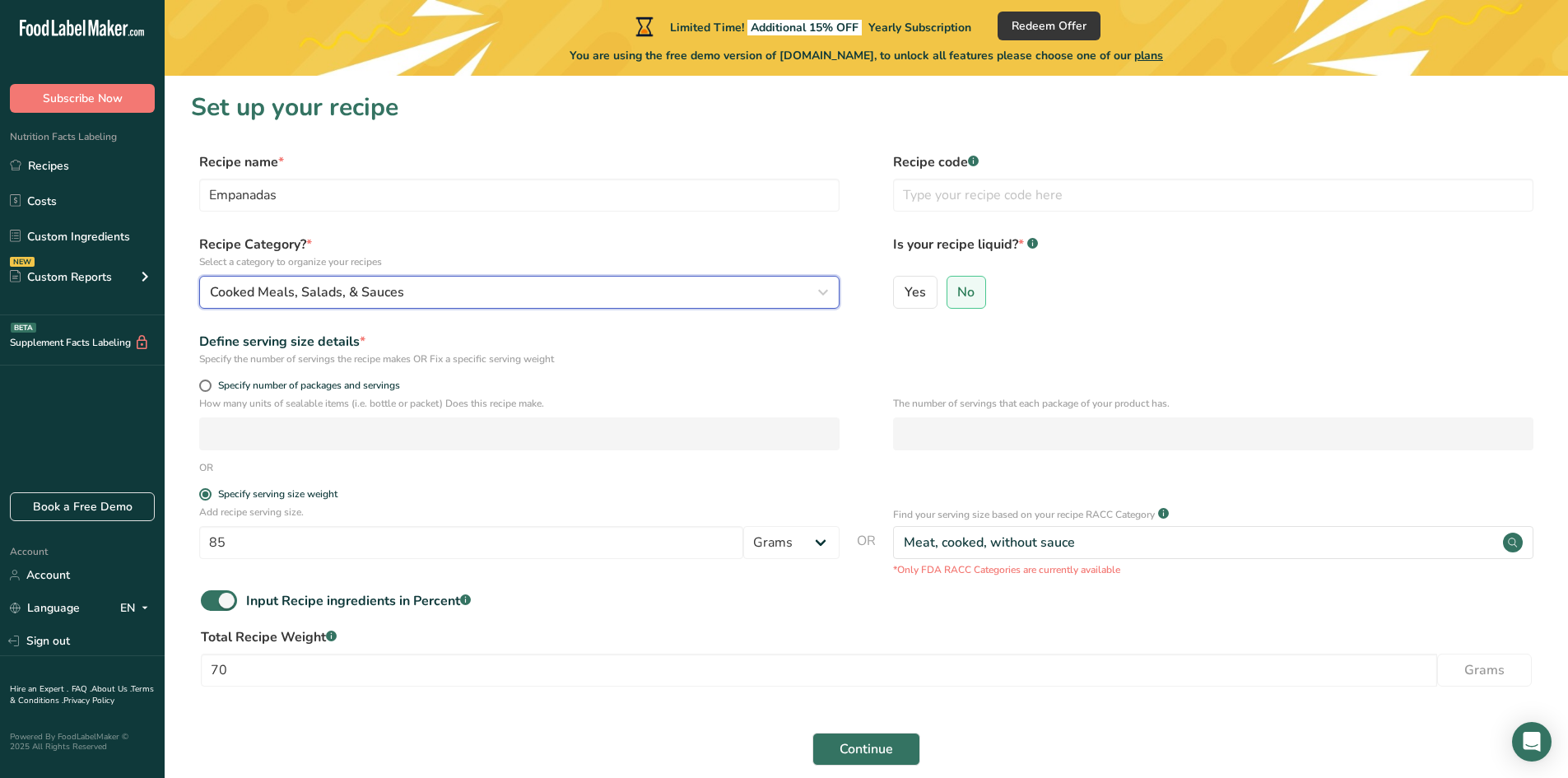
click at [418, 289] on div "Cooked Meals, Salads, & Sauces" at bounding box center [514, 292] width 609 height 20
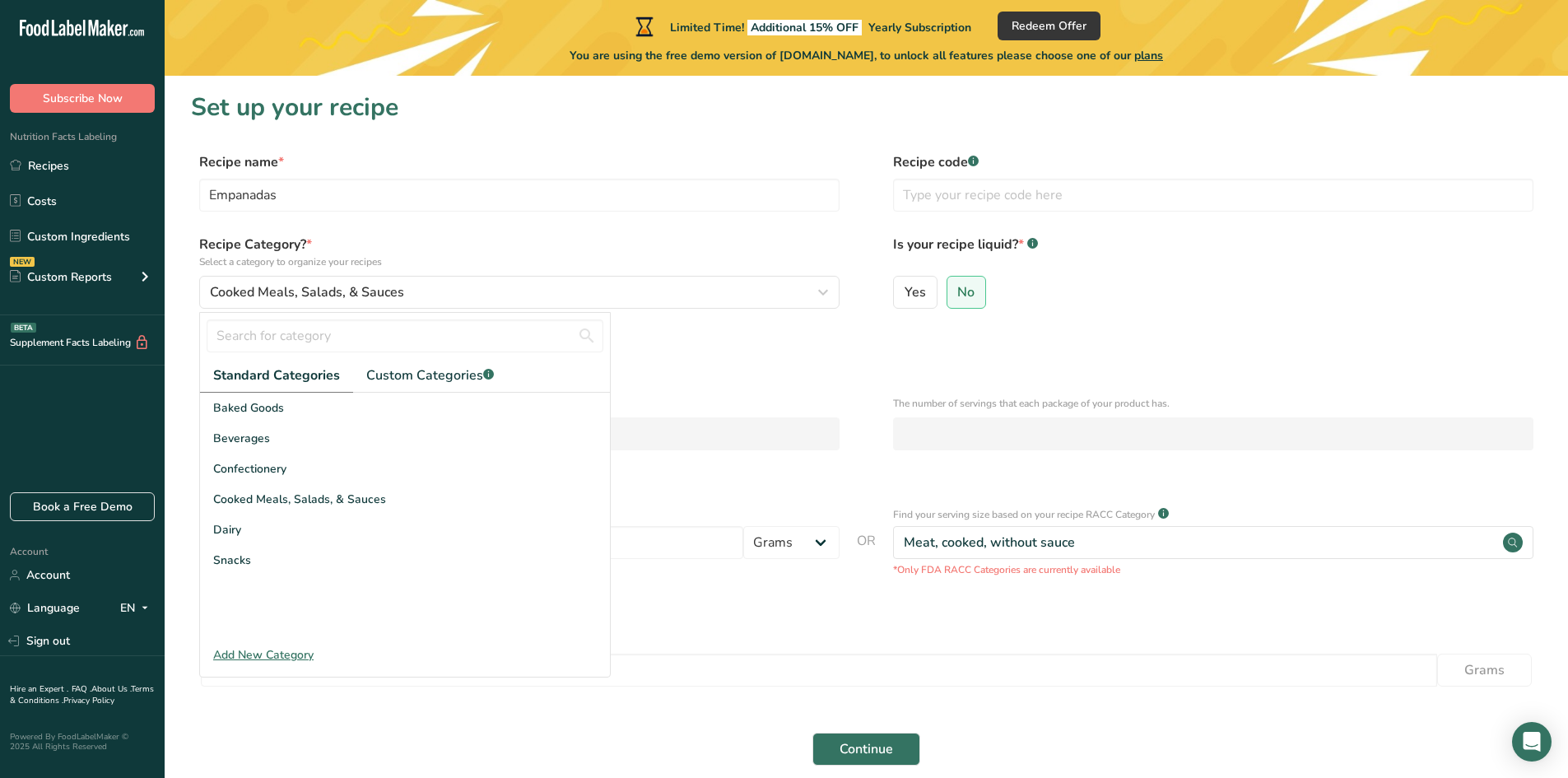
click at [286, 657] on div "Add New Category" at bounding box center [405, 655] width 410 height 17
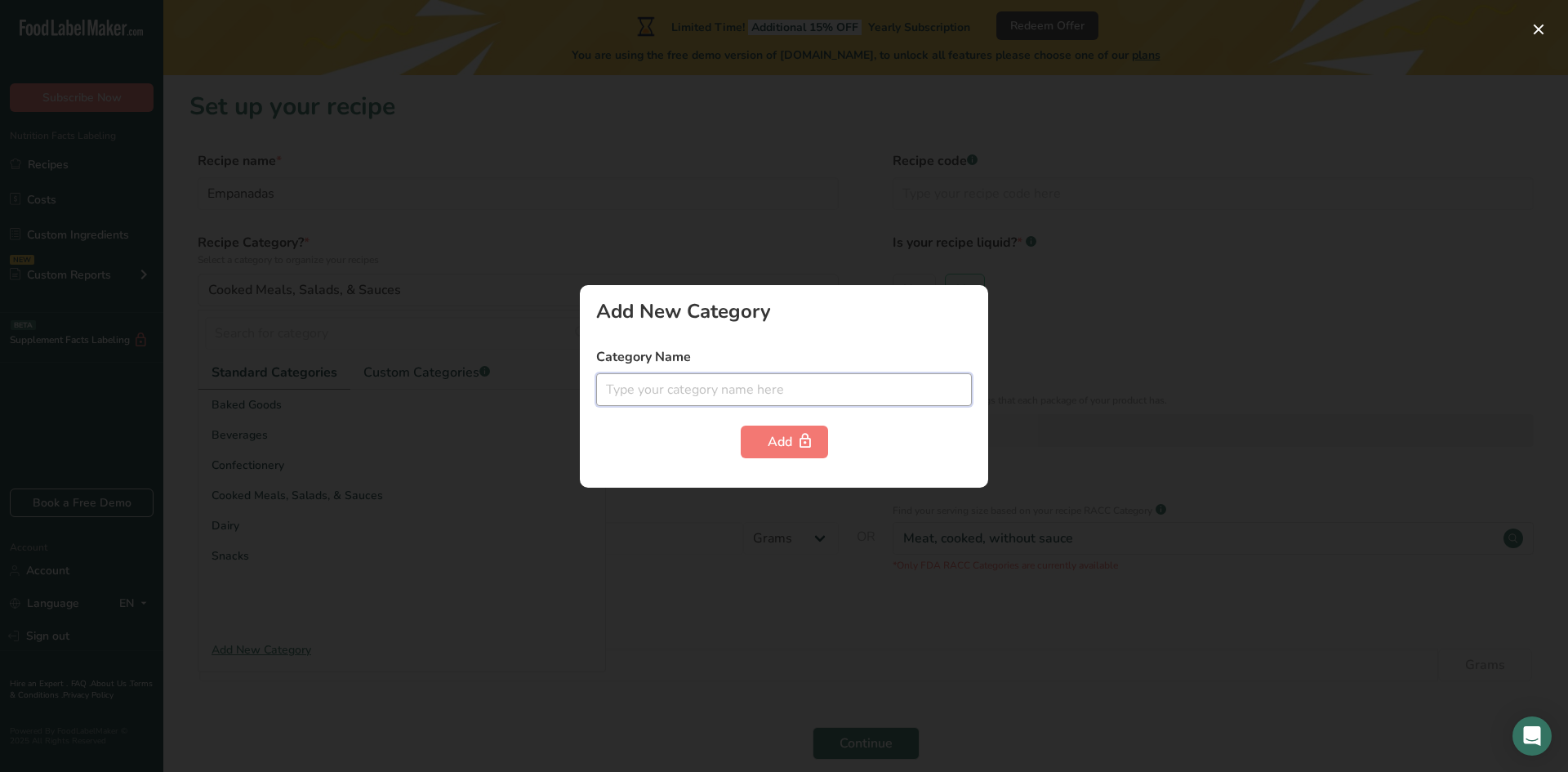
click at [625, 386] on input "text" at bounding box center [783, 389] width 376 height 33
click at [603, 386] on input "Empanadas" at bounding box center [783, 389] width 376 height 33
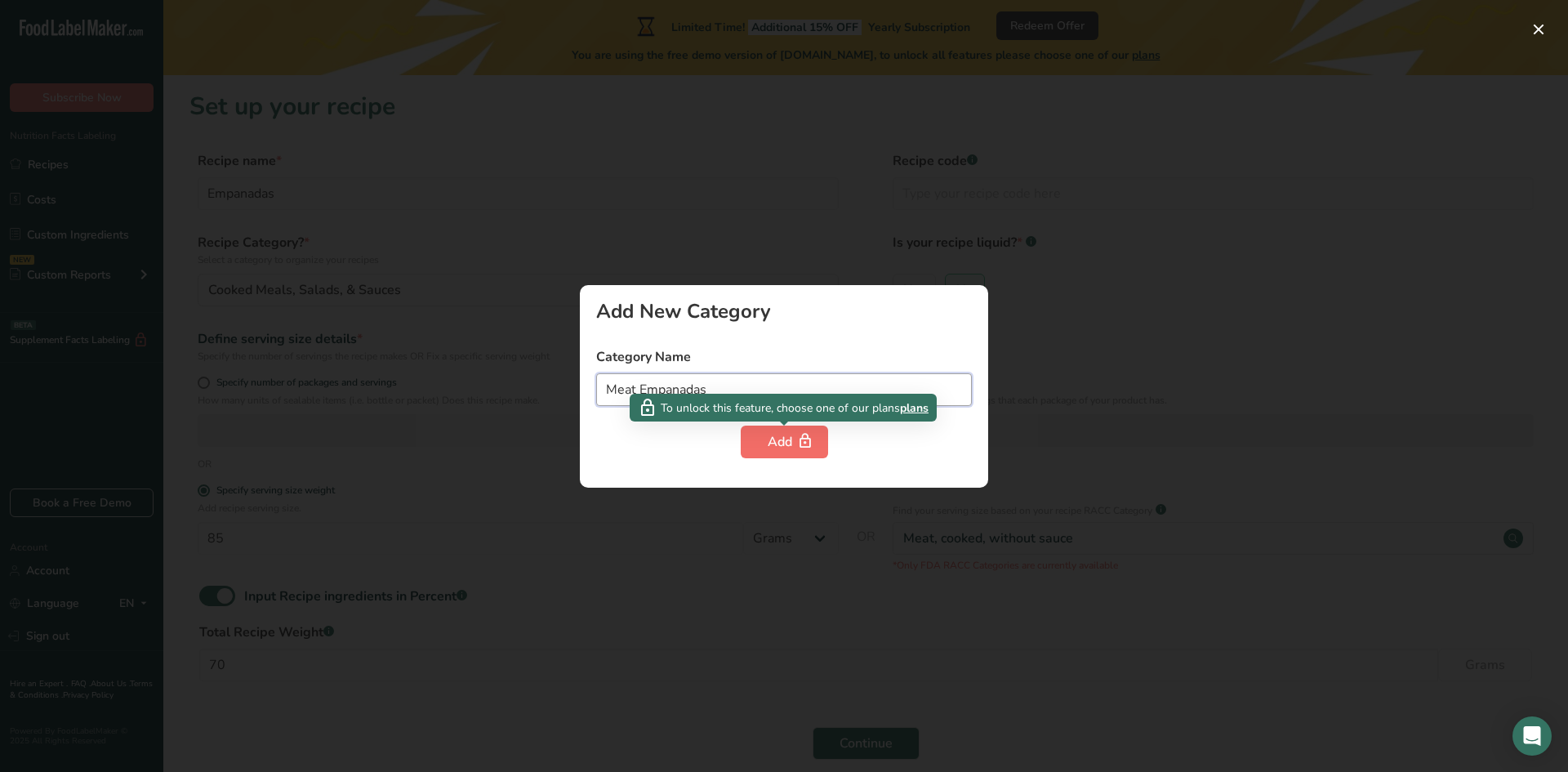
type input "Meat Empanadas"
click at [778, 440] on div "Add" at bounding box center [784, 441] width 34 height 20
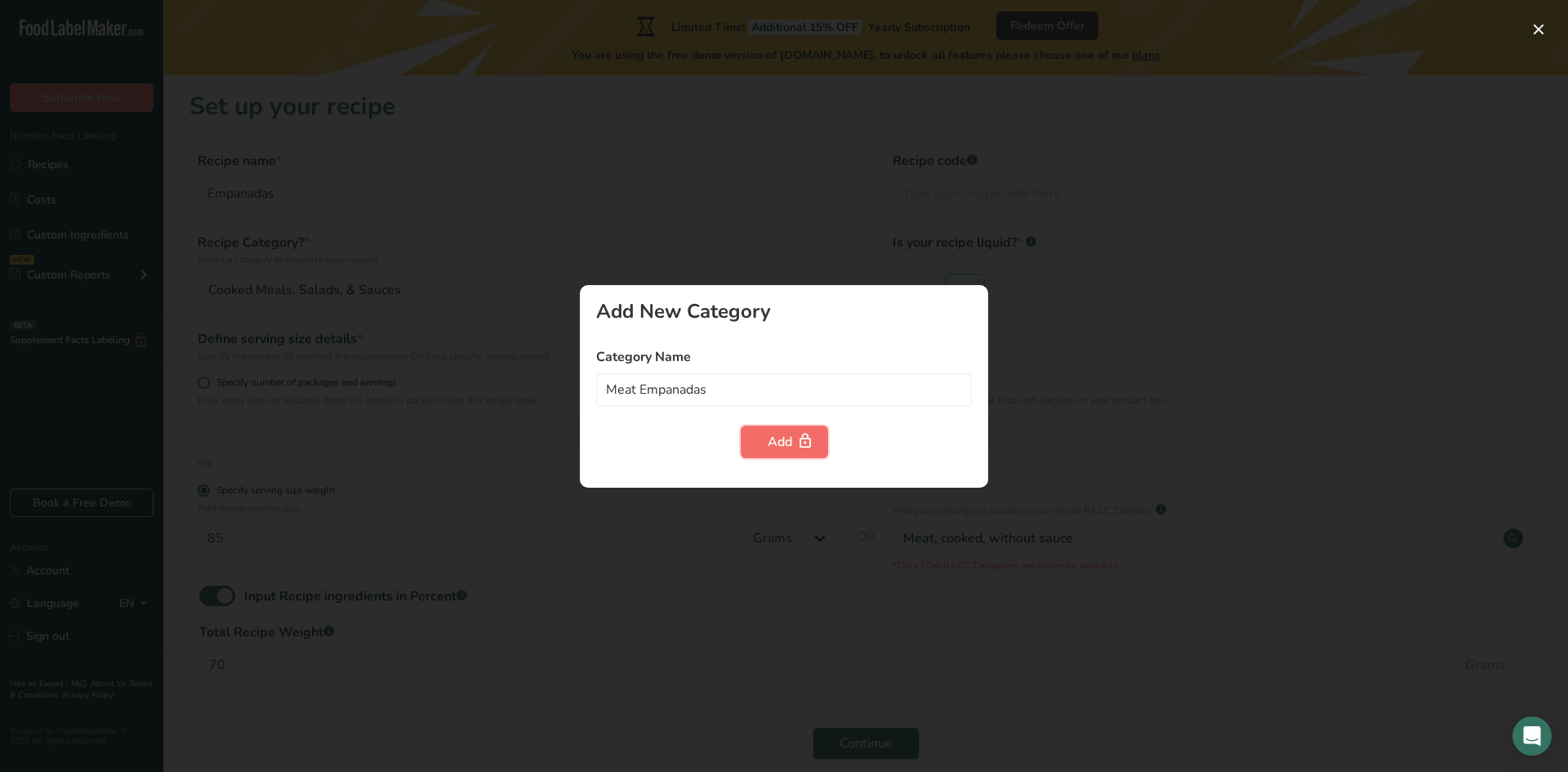
click at [781, 447] on div "Add" at bounding box center [784, 441] width 34 height 20
click at [831, 324] on div "Add New Category Category Name Meat Empanadas Add" at bounding box center [783, 387] width 408 height 203
click at [959, 267] on div at bounding box center [784, 386] width 1568 height 772
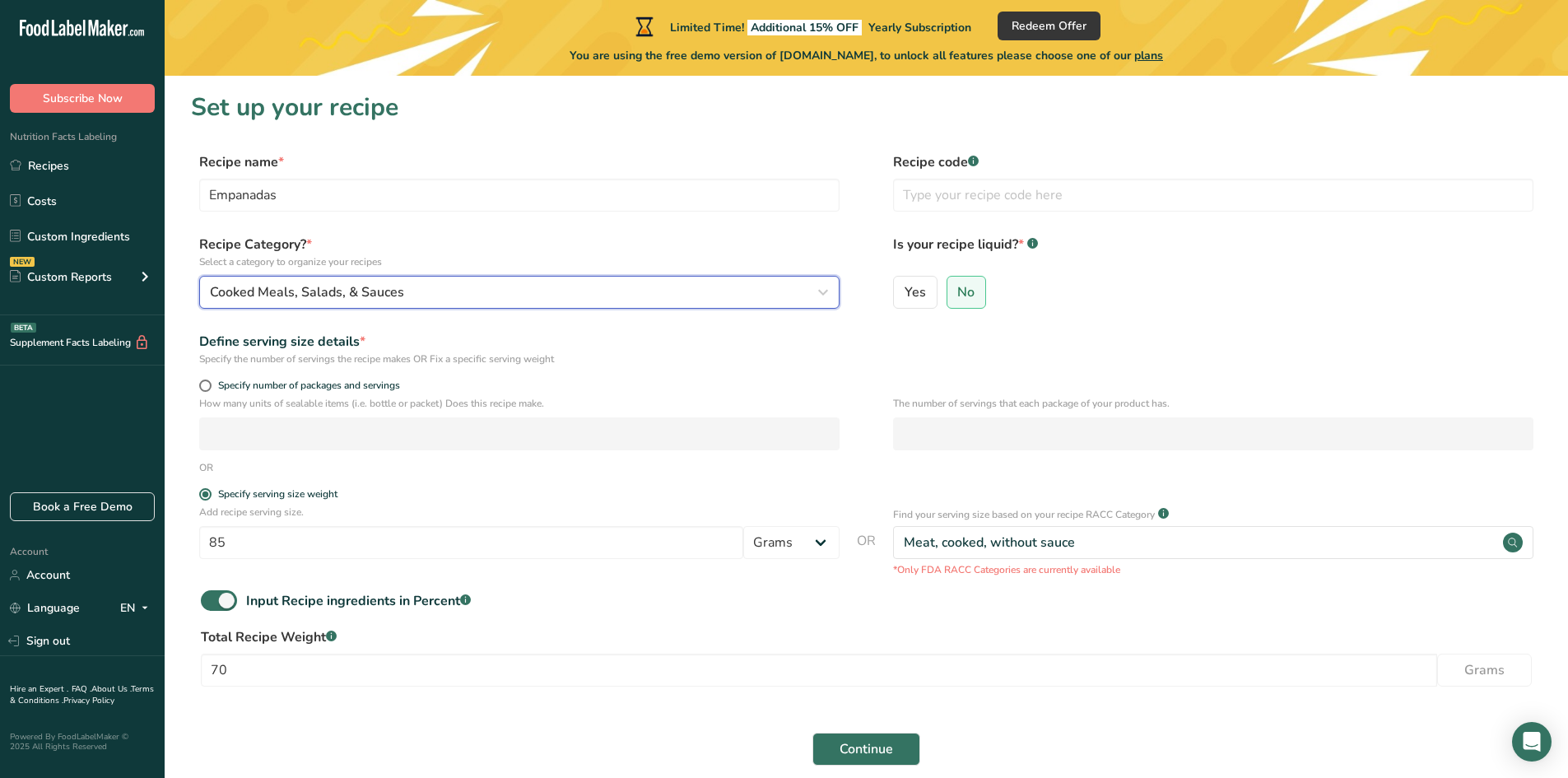
click at [813, 288] on div "Cooked Meals, Salads, & Sauces" at bounding box center [514, 292] width 609 height 20
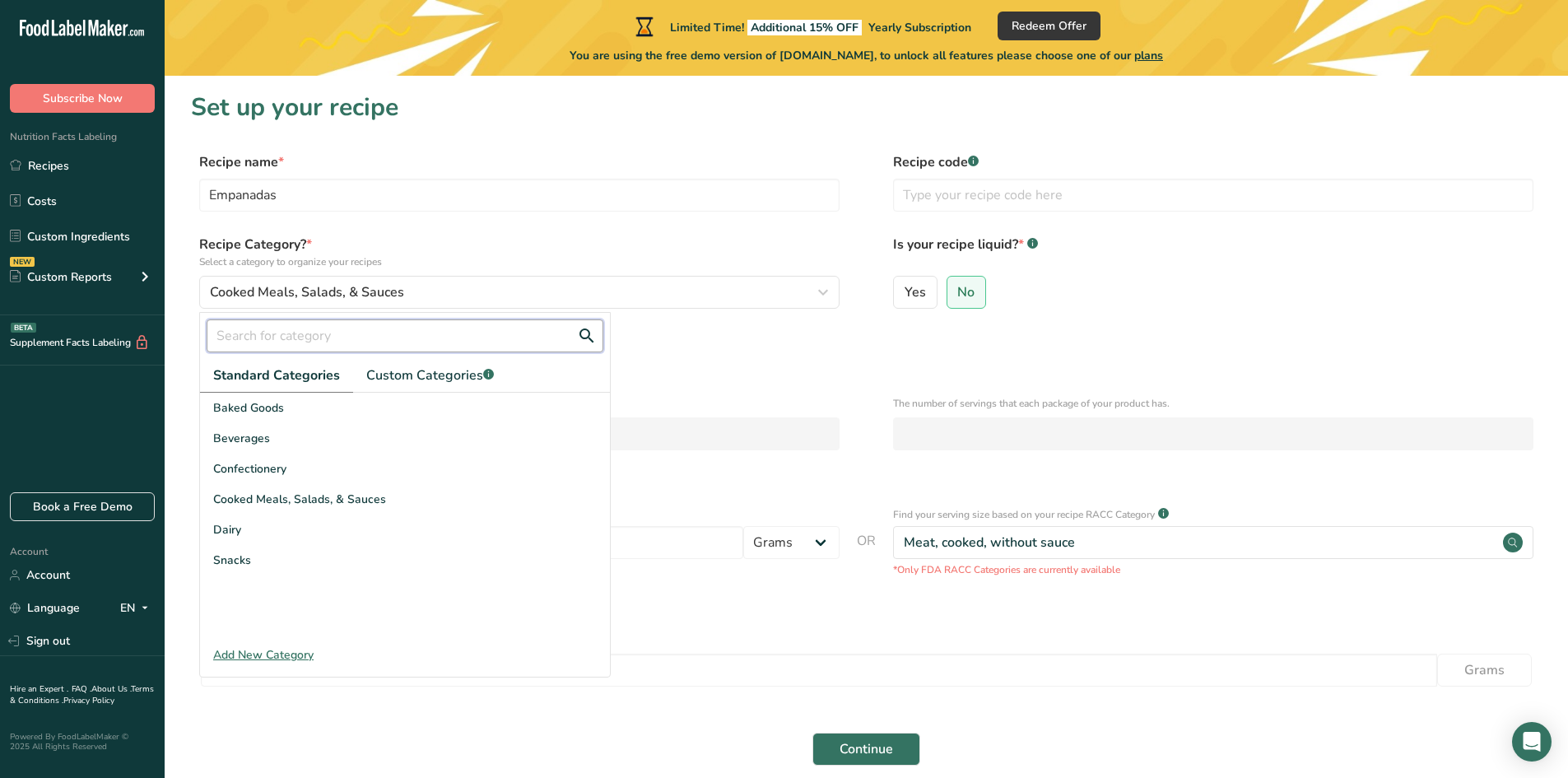
click at [277, 336] on input "text" at bounding box center [405, 336] width 397 height 33
type input "m"
type input "e"
type input "p"
click at [242, 469] on span "Confectionery" at bounding box center [249, 469] width 74 height 17
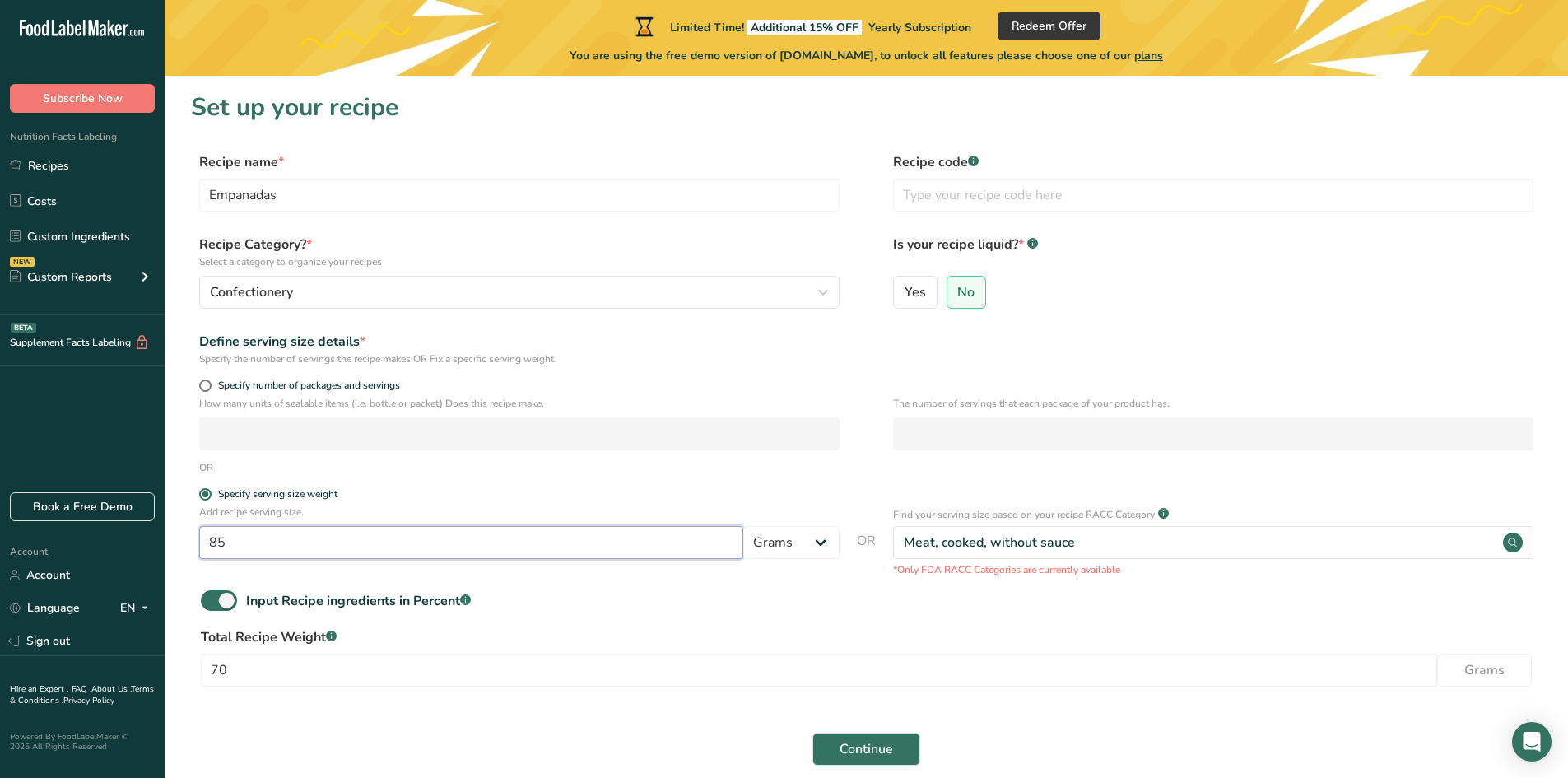
click at [230, 536] on input "85" at bounding box center [471, 542] width 544 height 33
type input "8"
type input "70"
click at [813, 732] on button "Continue" at bounding box center [866, 749] width 107 height 33
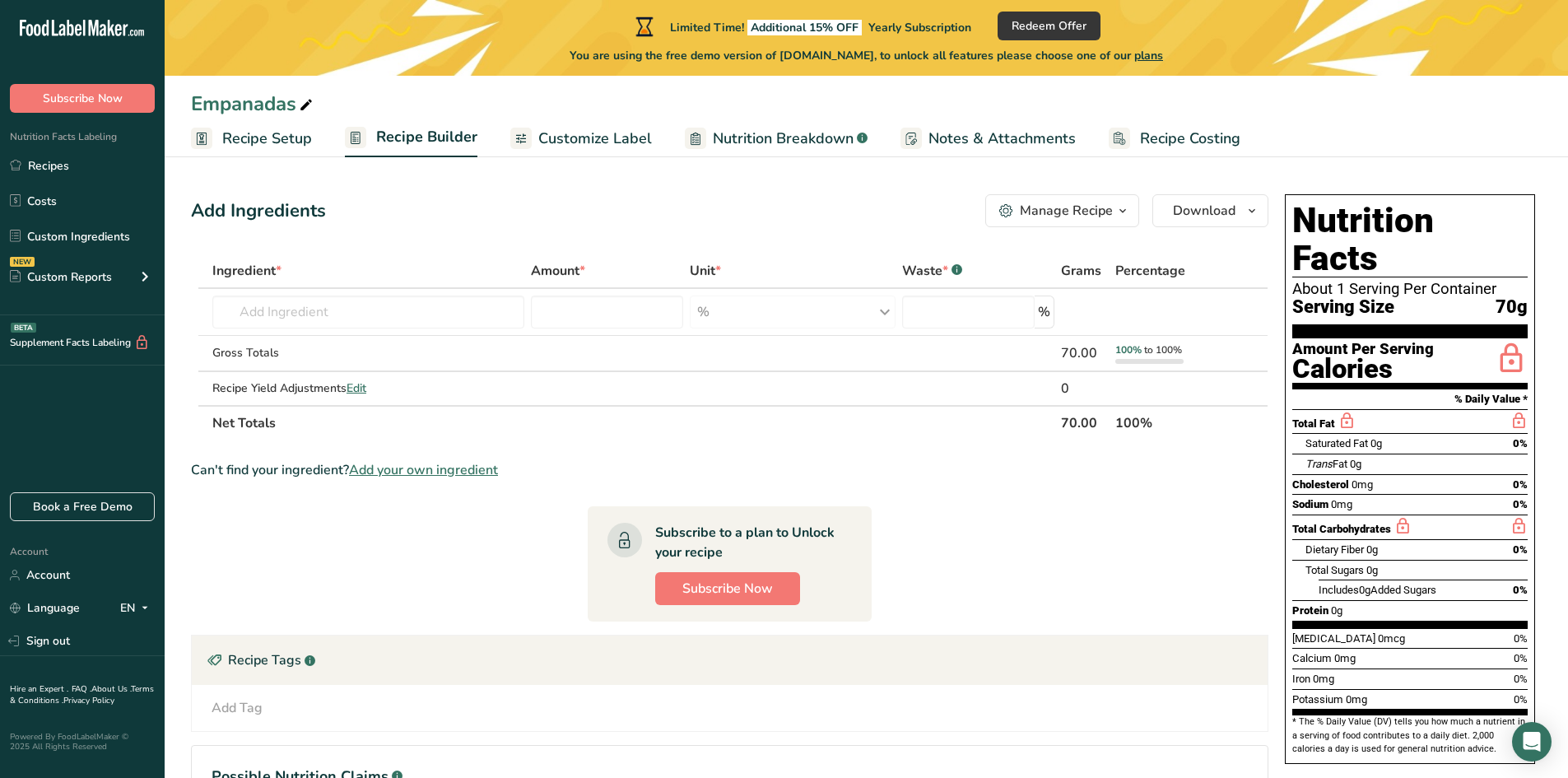
click at [577, 137] on span "Customize Label" at bounding box center [594, 139] width 113 height 23
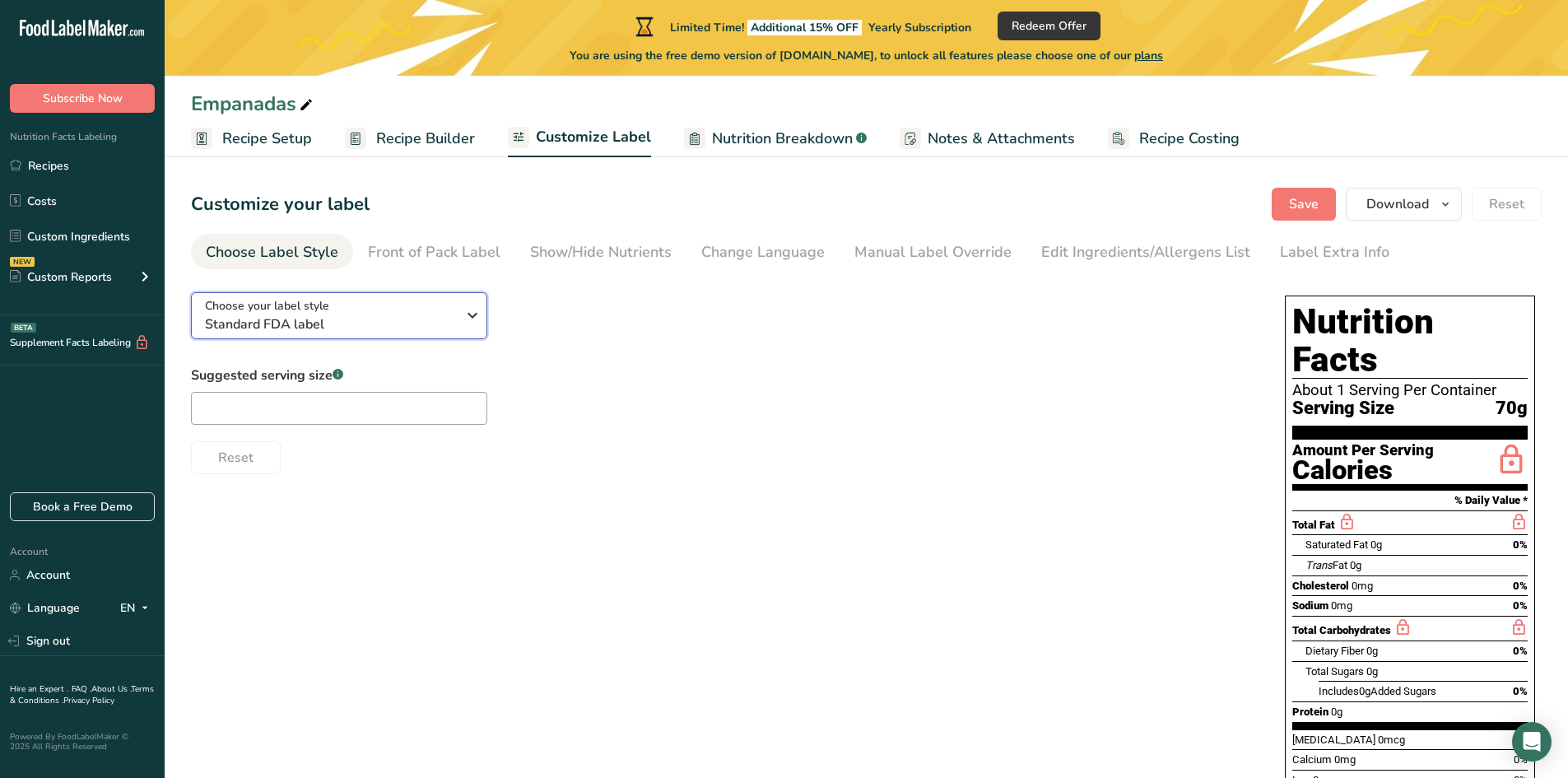
click at [469, 315] on icon "button" at bounding box center [472, 315] width 20 height 29
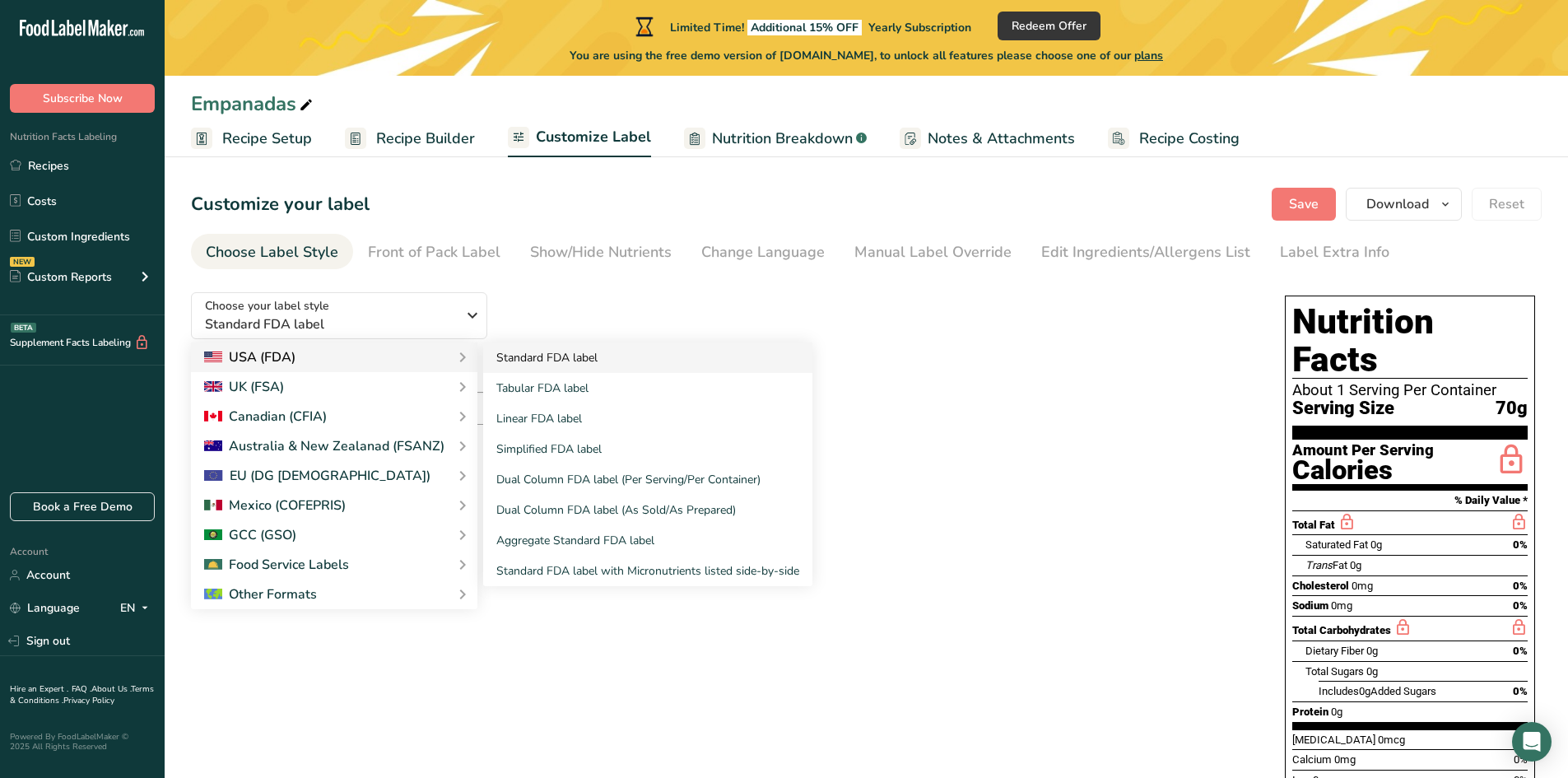
click at [549, 364] on link "Standard FDA label" at bounding box center [648, 357] width 329 height 30
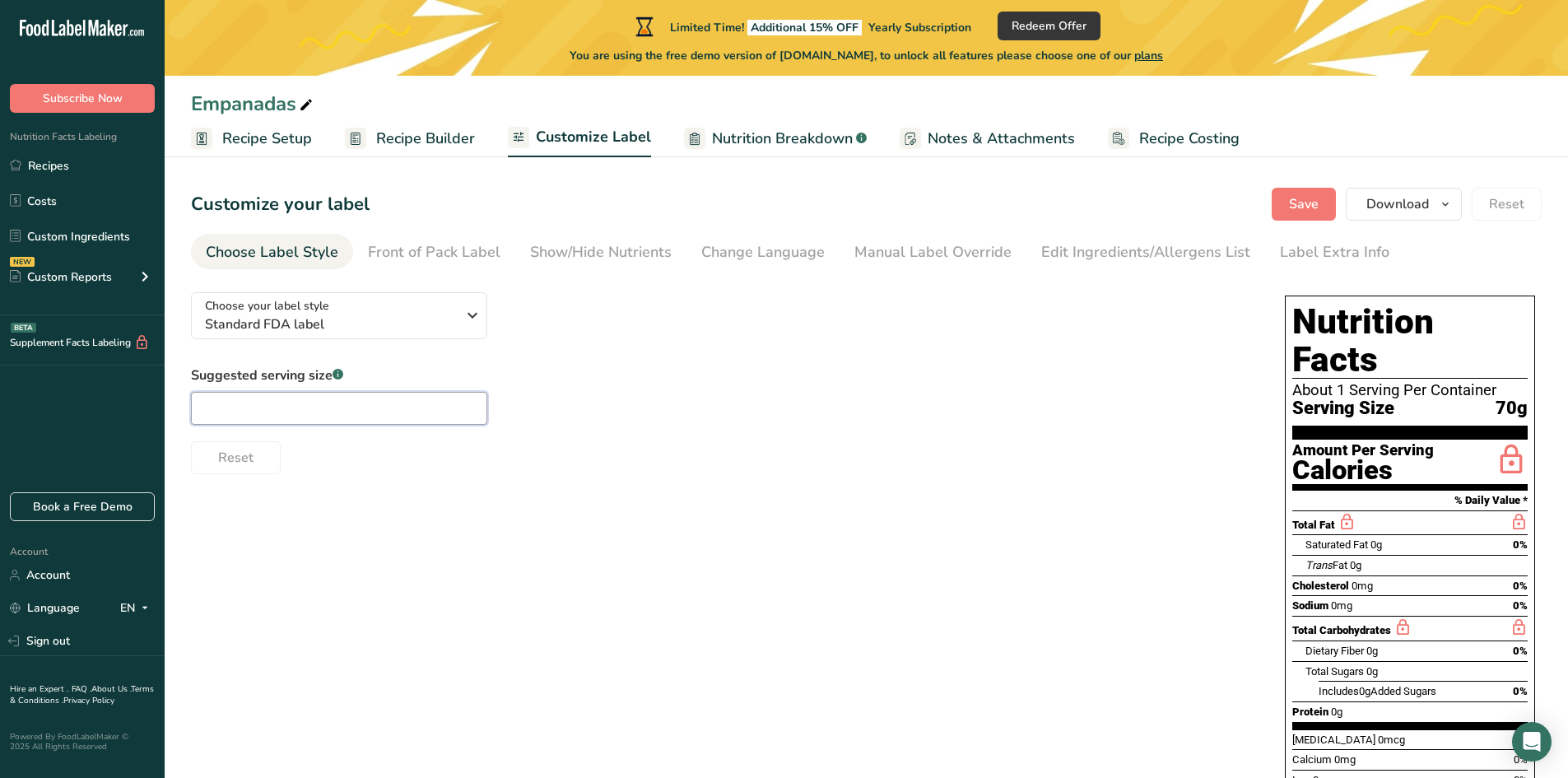
click at [285, 409] on input "text" at bounding box center [339, 408] width 296 height 33
click at [359, 474] on div "Choose your label style Standard FDA label USA (FDA) Standard FDA label Tabular…" at bounding box center [865, 580] width 1351 height 602
click at [231, 414] on input "70" at bounding box center [339, 408] width 296 height 33
type input "70g"
click at [426, 492] on div "Choose your label style Standard FDA label USA (FDA) Standard FDA label Tabular…" at bounding box center [865, 580] width 1351 height 602
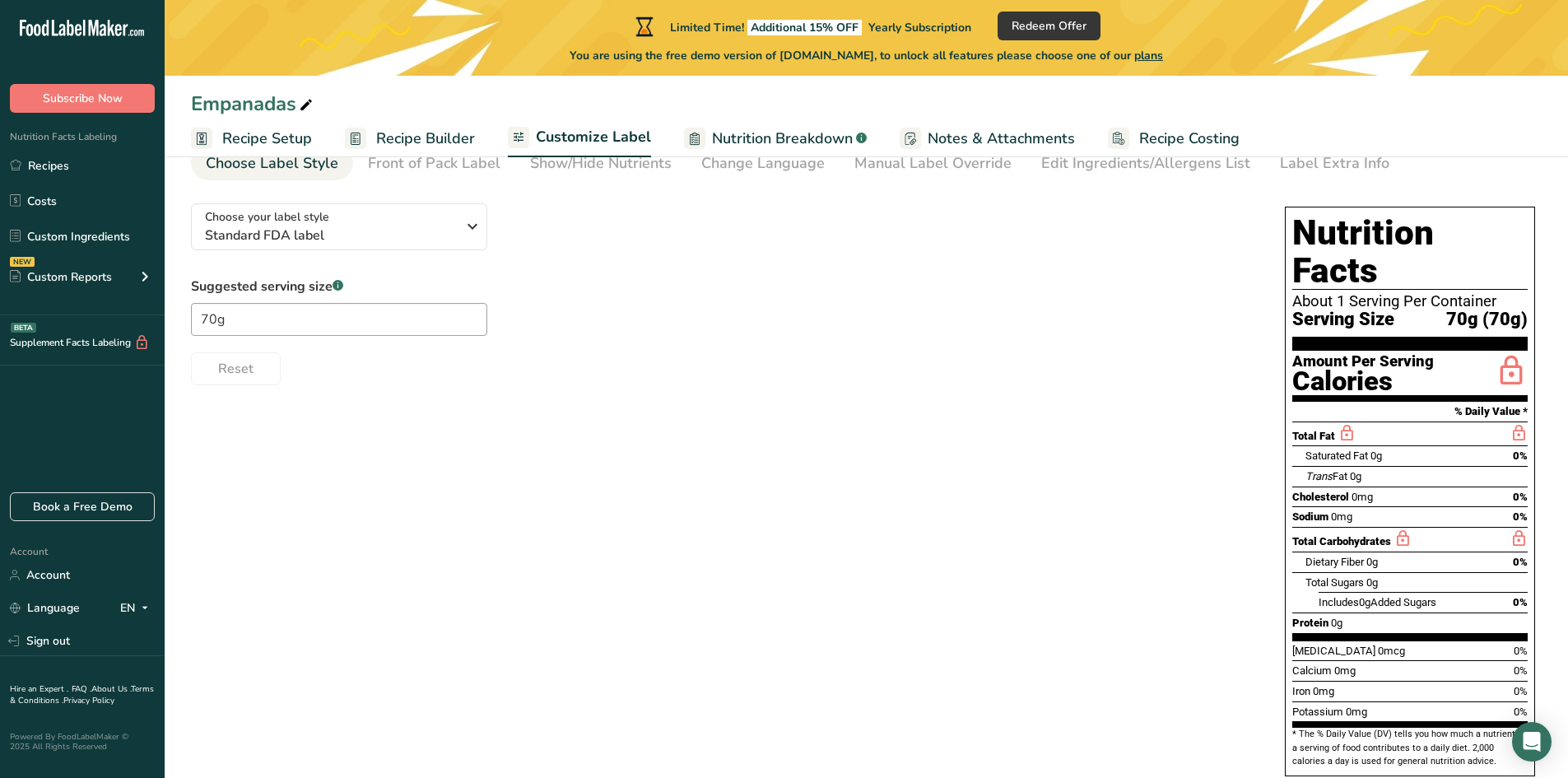
scroll to position [92, 0]
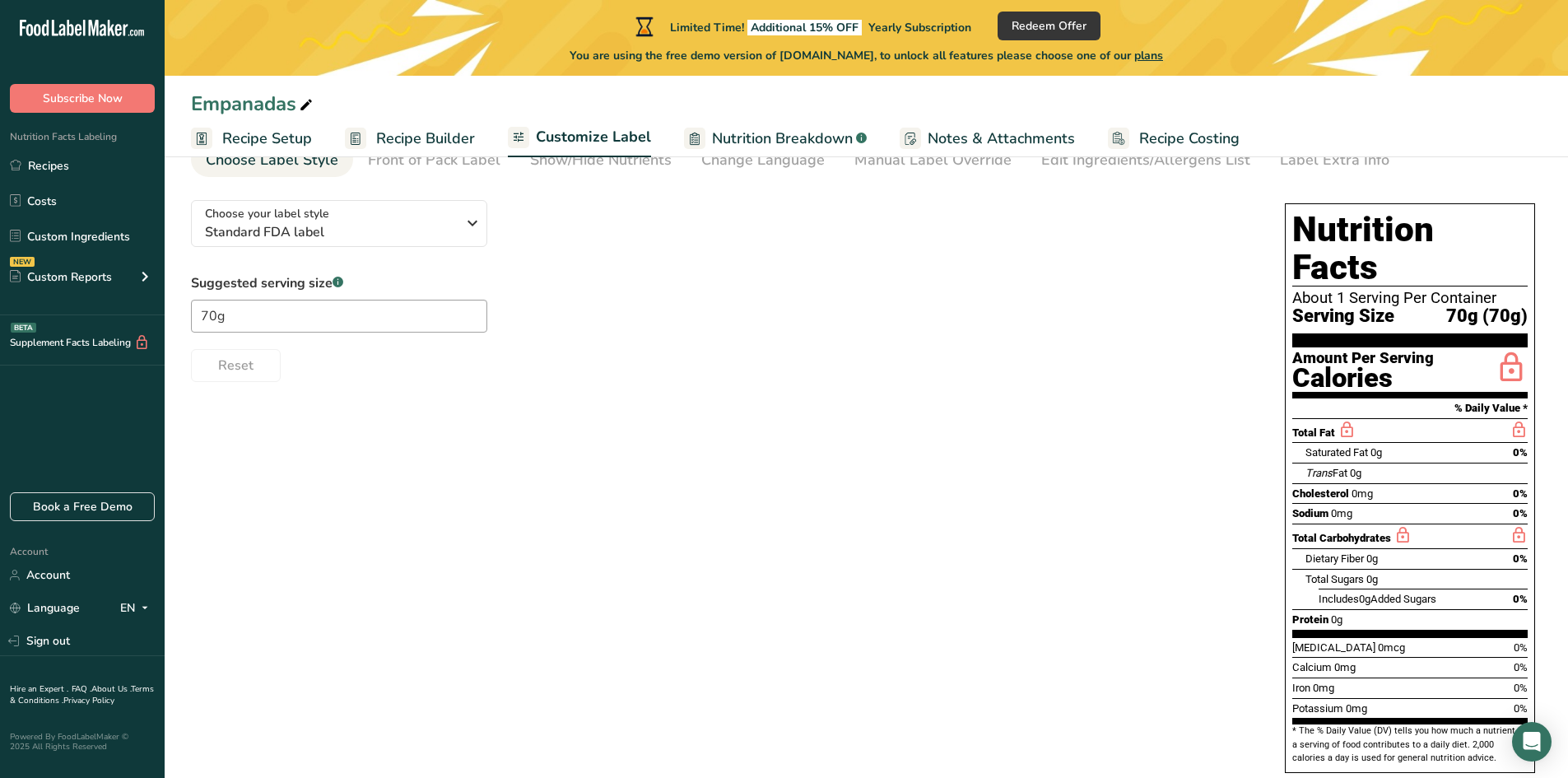
click at [1386, 442] on div "Saturated Fat 0g 0%" at bounding box center [1416, 452] width 222 height 21
click at [1518, 446] on span "0%" at bounding box center [1519, 452] width 15 height 12
click at [1513, 446] on span "0%" at bounding box center [1519, 452] width 15 height 12
click at [1368, 446] on span "Saturated Fat" at bounding box center [1336, 452] width 62 height 12
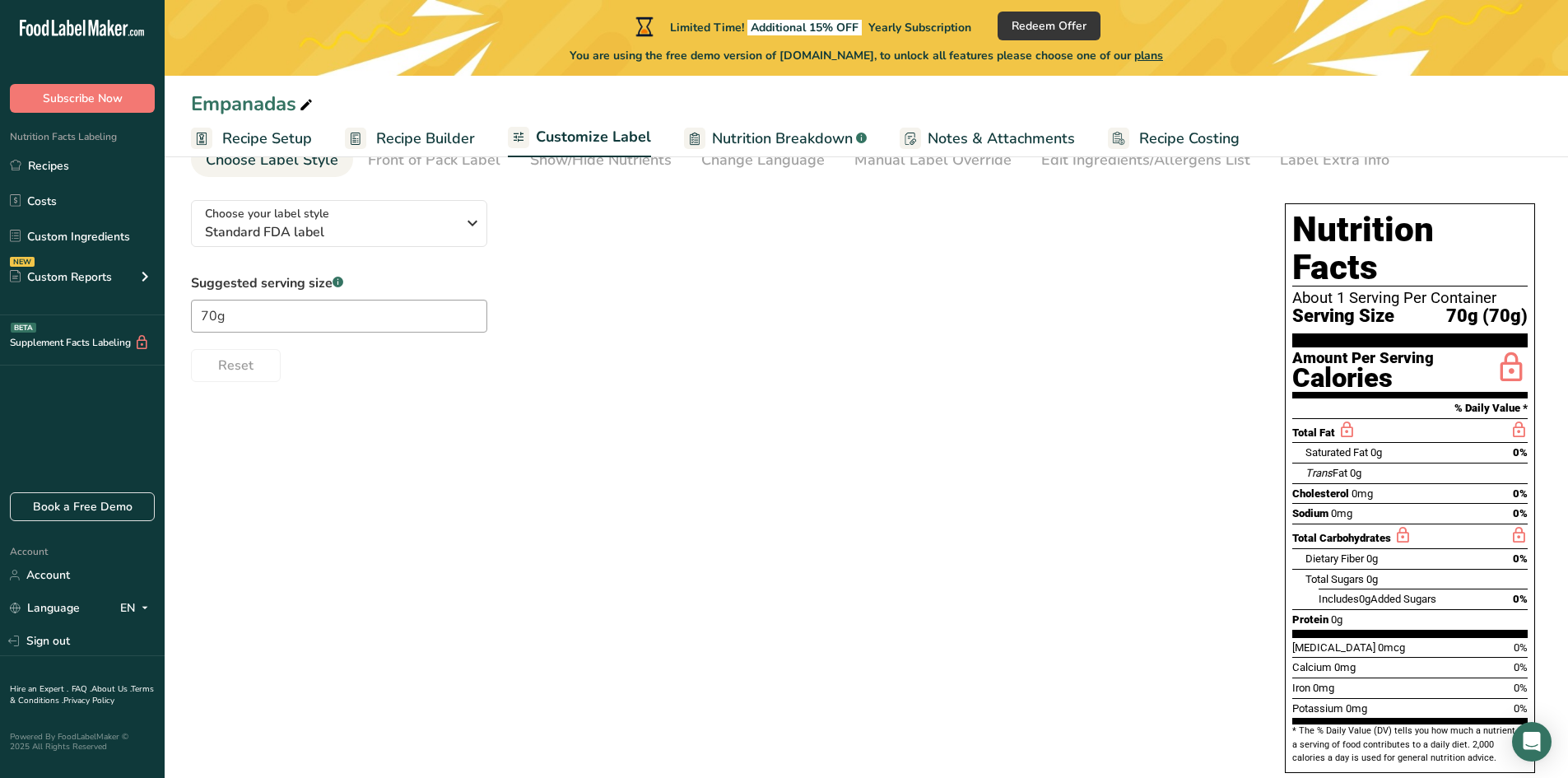
click at [1368, 446] on span "Saturated Fat" at bounding box center [1336, 452] width 62 height 12
click at [1223, 431] on div "Choose your label style Standard FDA label USA (FDA) Standard FDA label Tabular…" at bounding box center [865, 488] width 1351 height 602
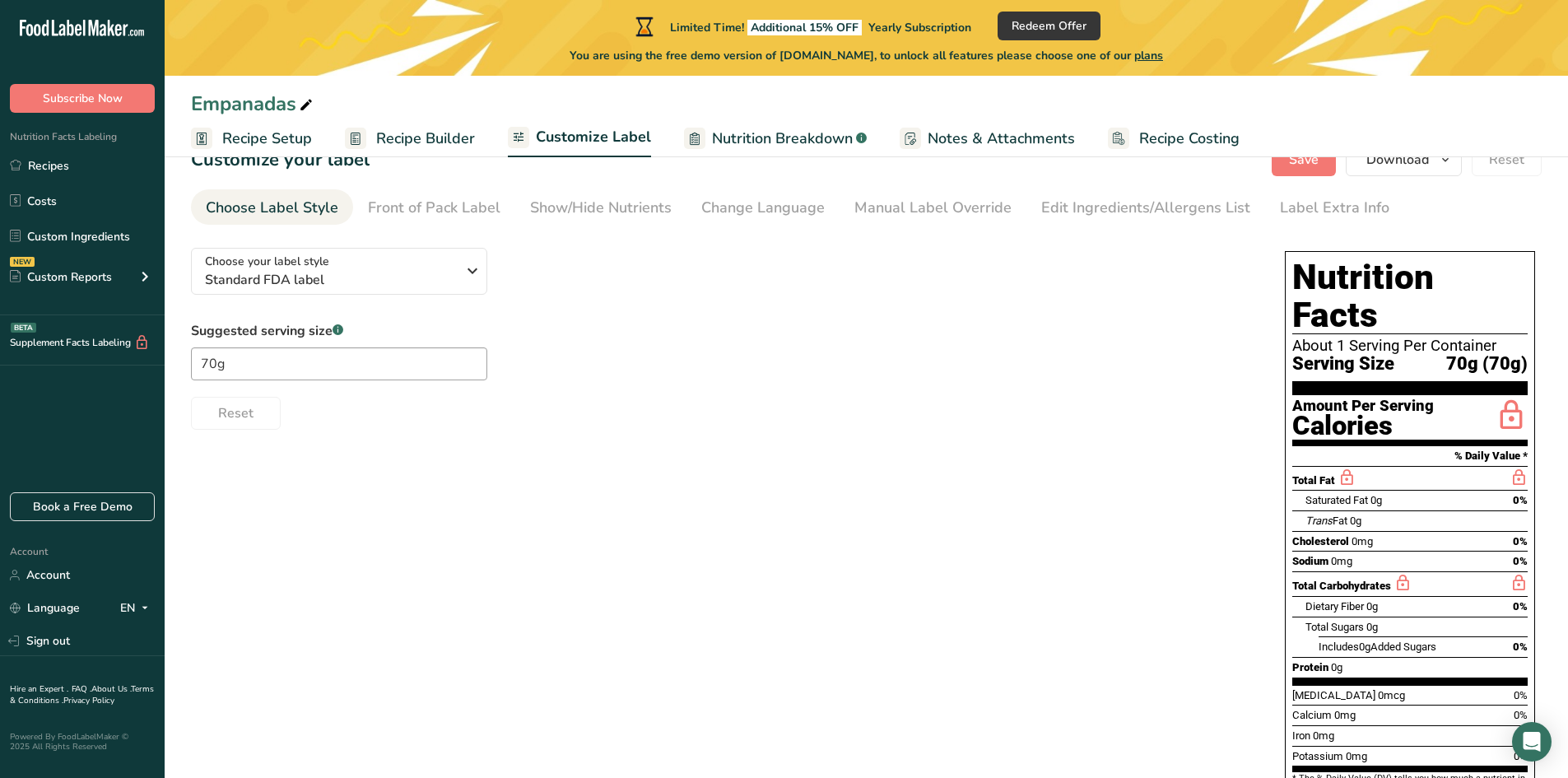
scroll to position [0, 0]
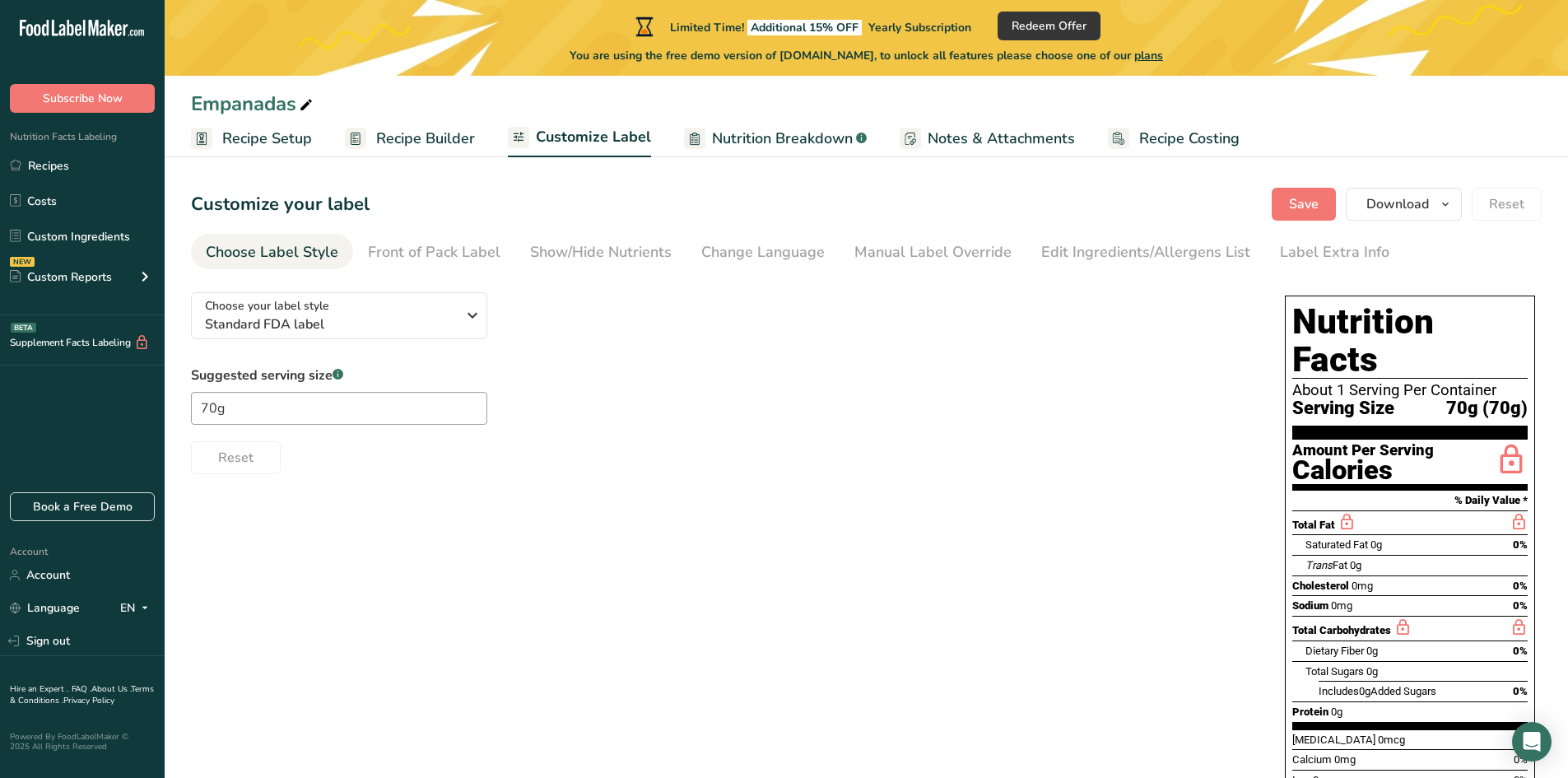
click at [580, 130] on span "Customize Label" at bounding box center [593, 137] width 115 height 23
click at [580, 131] on span "Customize Label" at bounding box center [593, 137] width 115 height 23
click at [805, 137] on span "Nutrition Breakdown" at bounding box center [782, 139] width 140 height 23
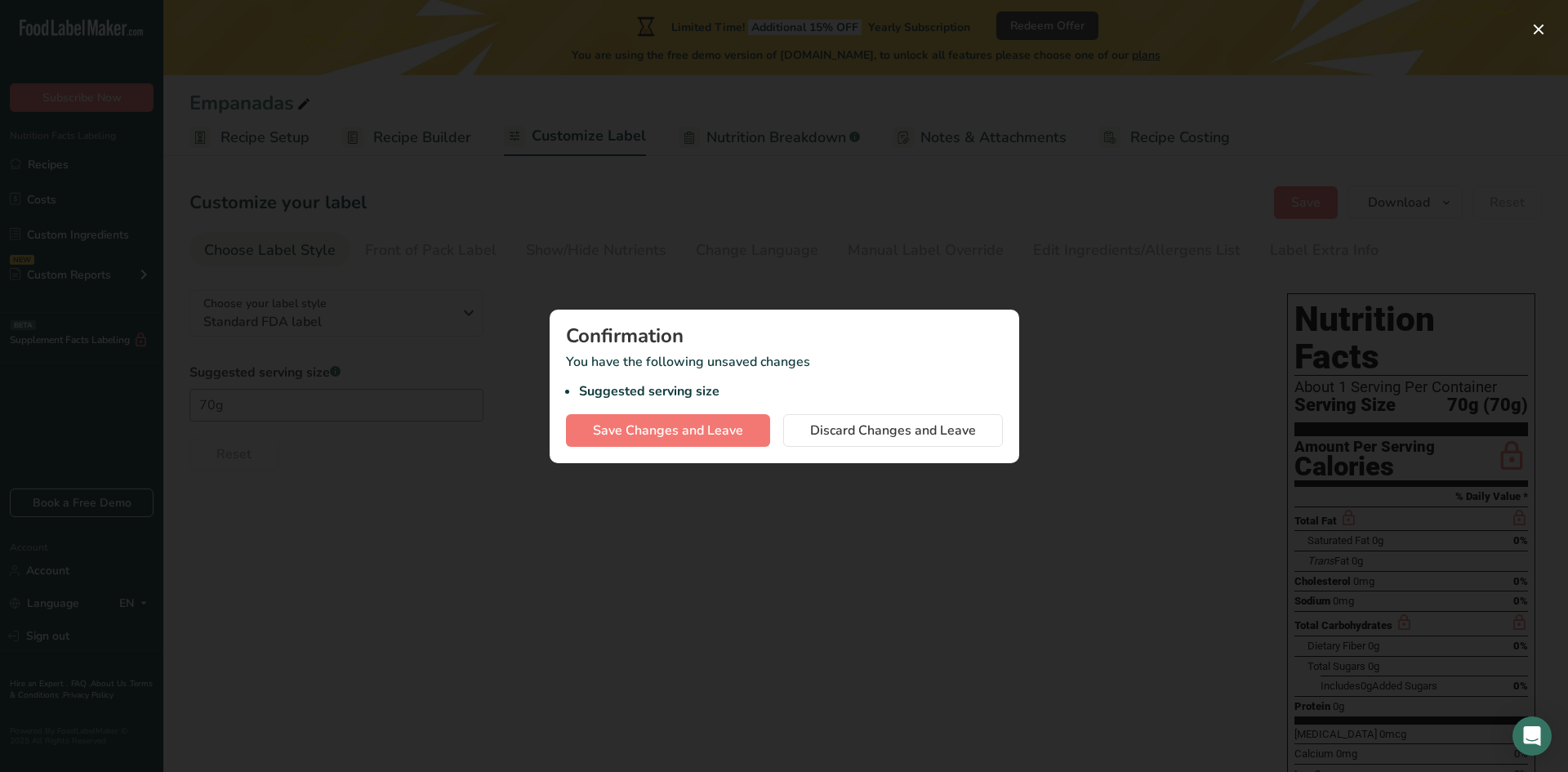
click at [820, 236] on div at bounding box center [784, 386] width 1568 height 772
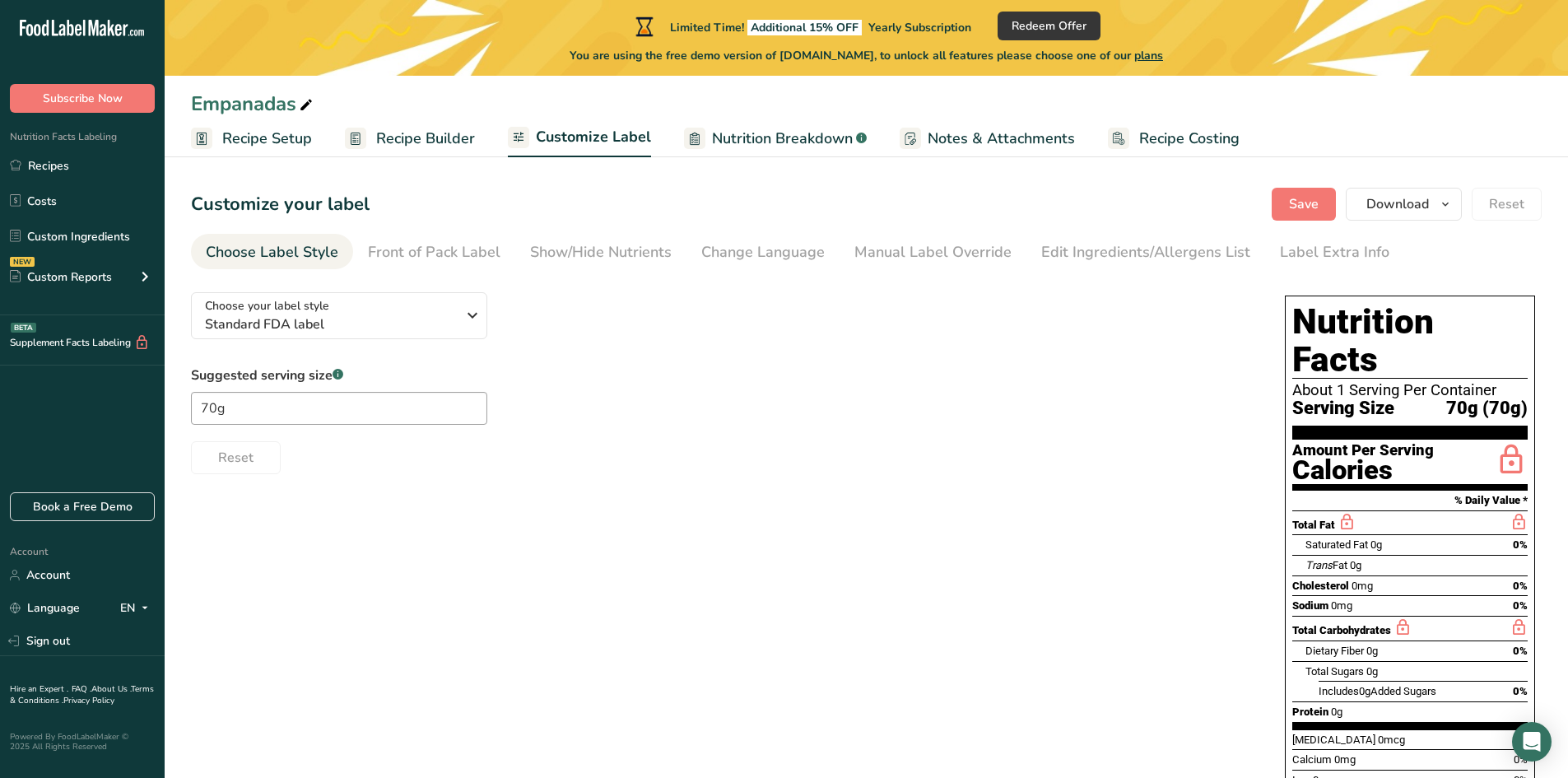
click at [254, 134] on span "Recipe Setup" at bounding box center [267, 139] width 90 height 23
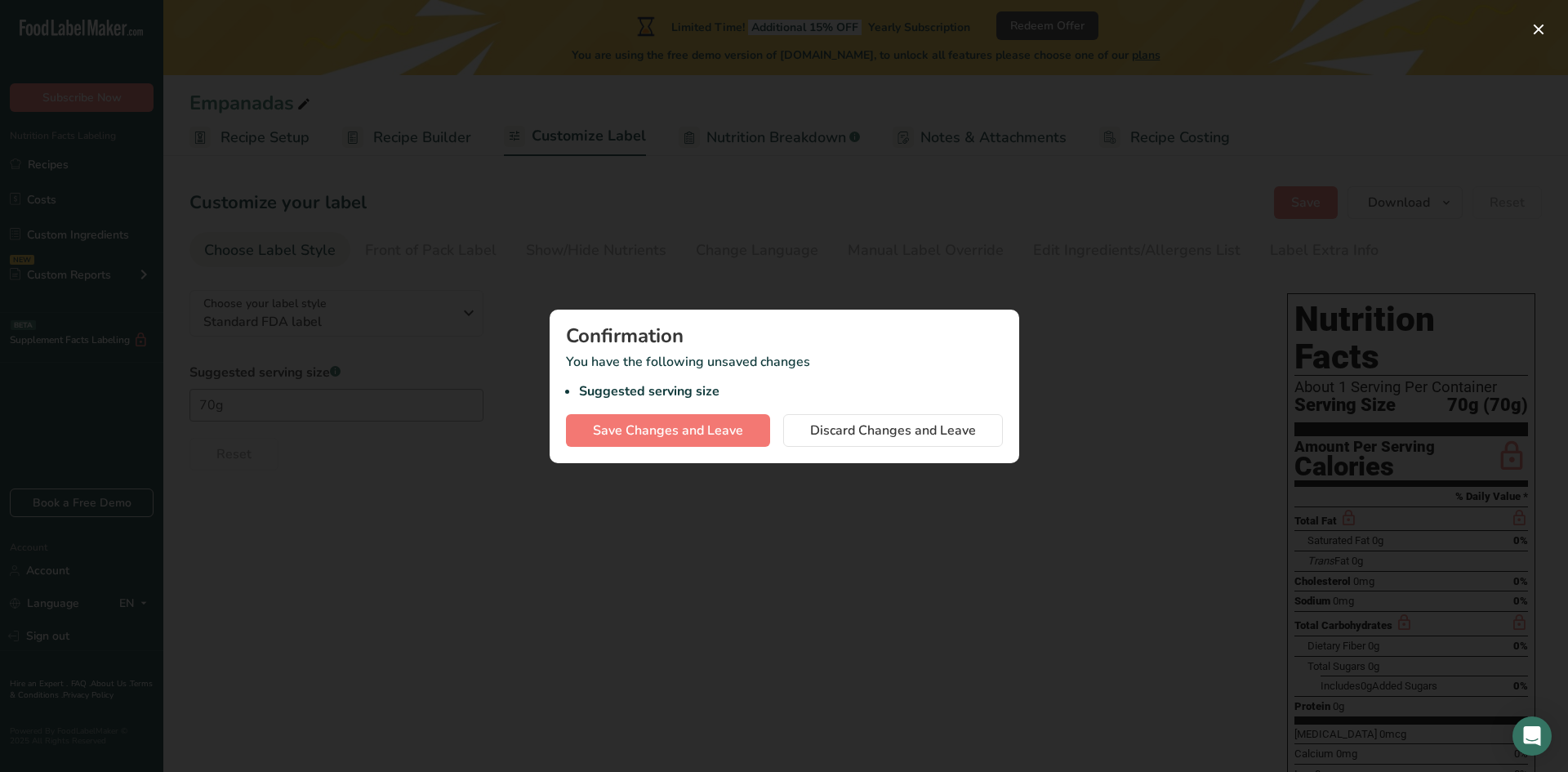
click at [1070, 240] on div at bounding box center [784, 386] width 1568 height 772
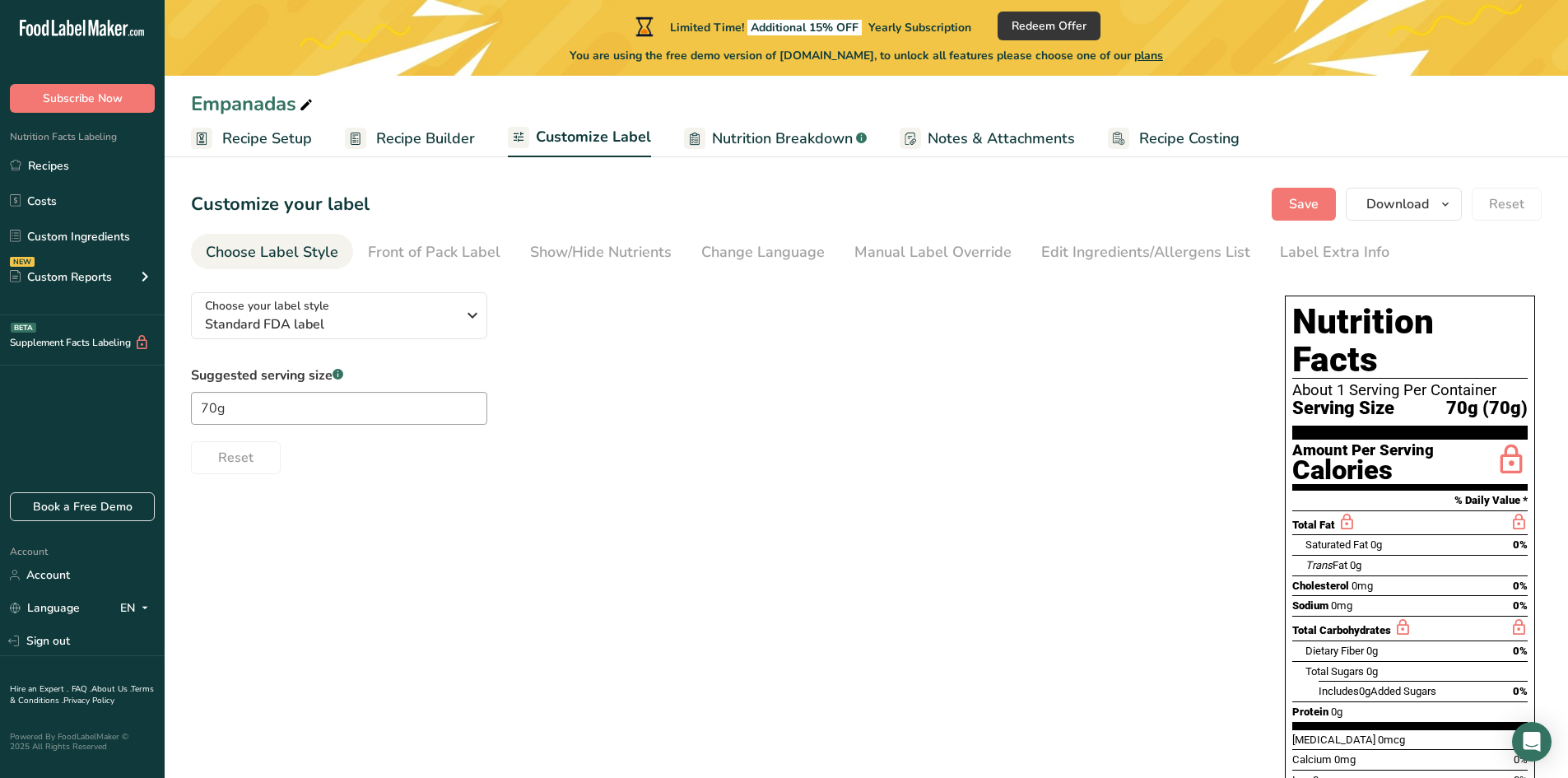
click at [1338, 538] on span "Saturated Fat" at bounding box center [1336, 544] width 62 height 12
click at [1399, 534] on div "Saturated Fat 0g 0%" at bounding box center [1416, 544] width 222 height 21
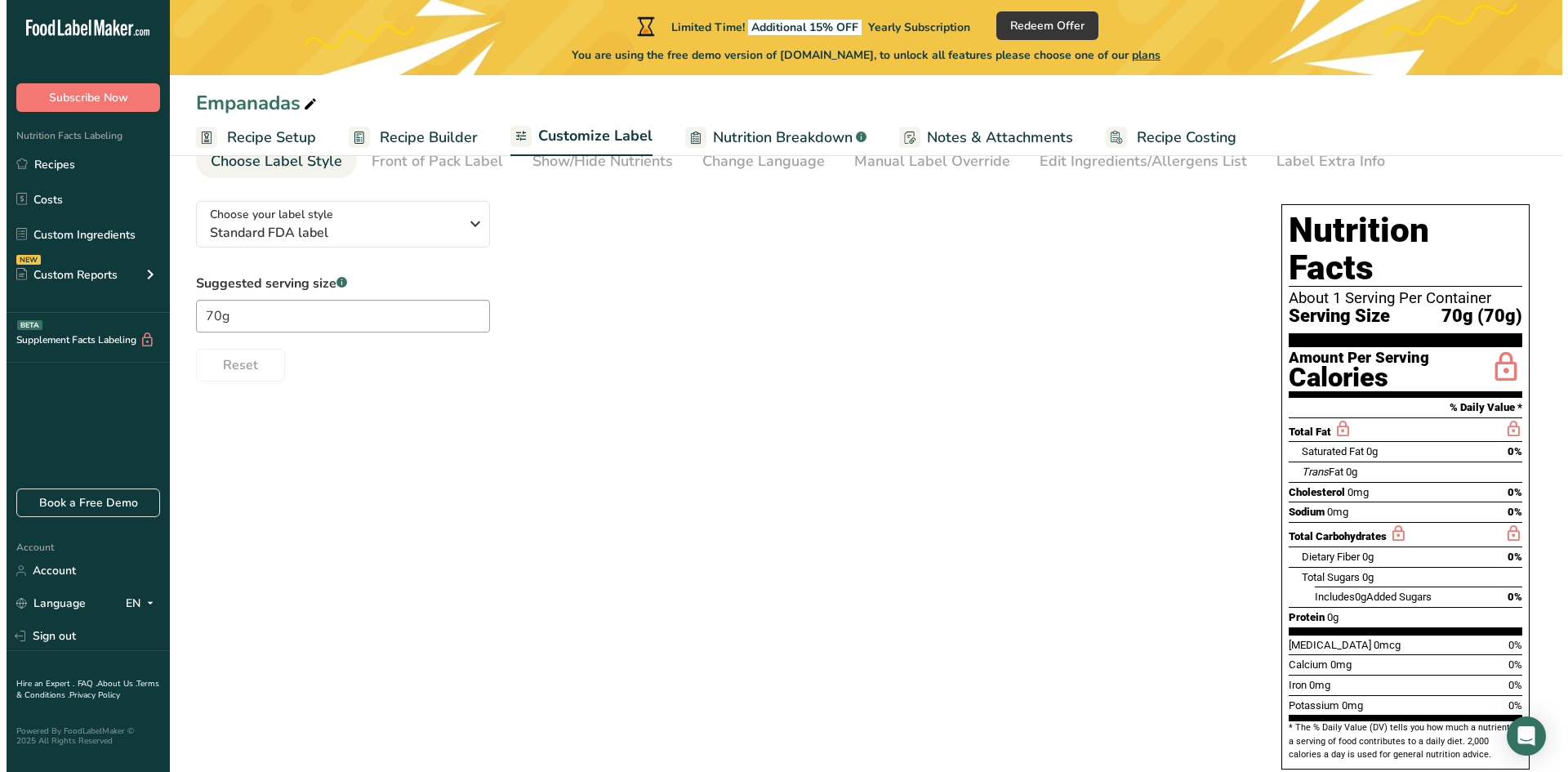
scroll to position [91, 0]
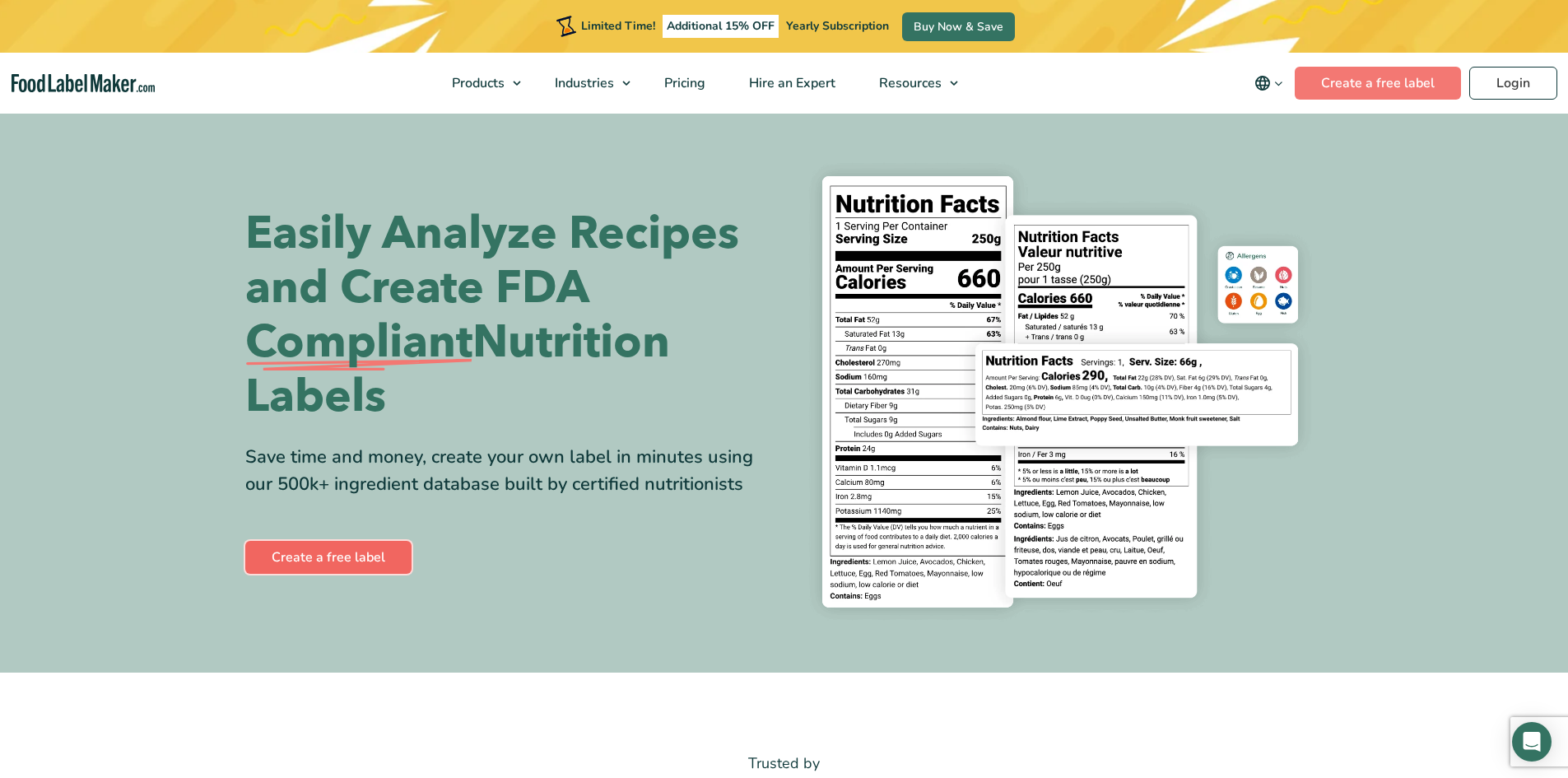
click at [339, 555] on link "Create a free label" at bounding box center [328, 557] width 166 height 33
